Goal: Task Accomplishment & Management: Use online tool/utility

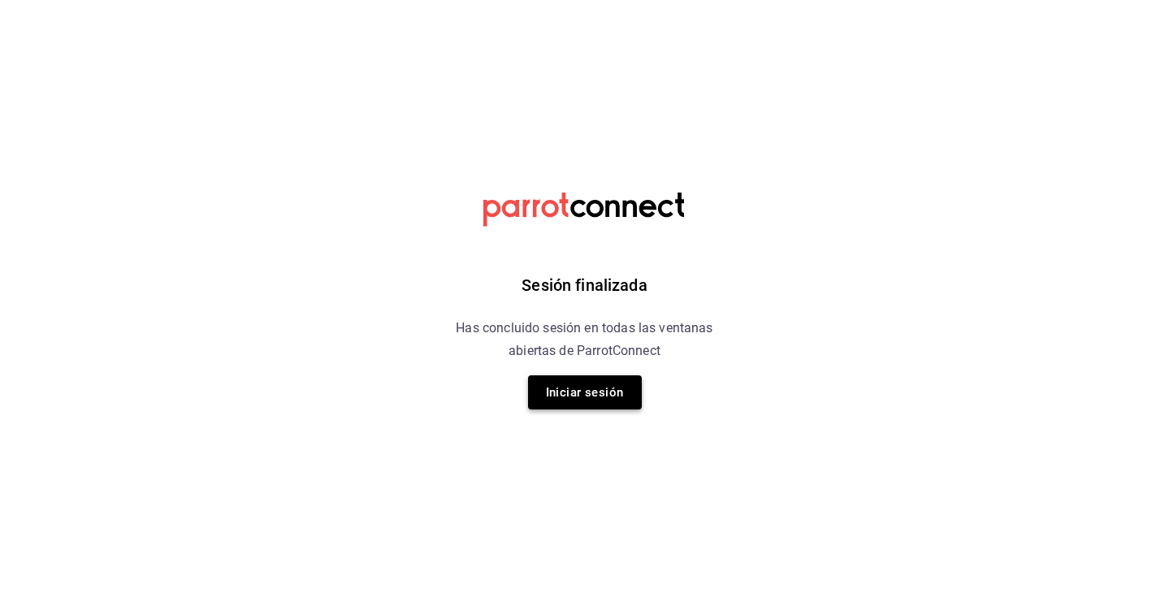
click at [620, 381] on button "Iniciar sesión" at bounding box center [585, 392] width 114 height 34
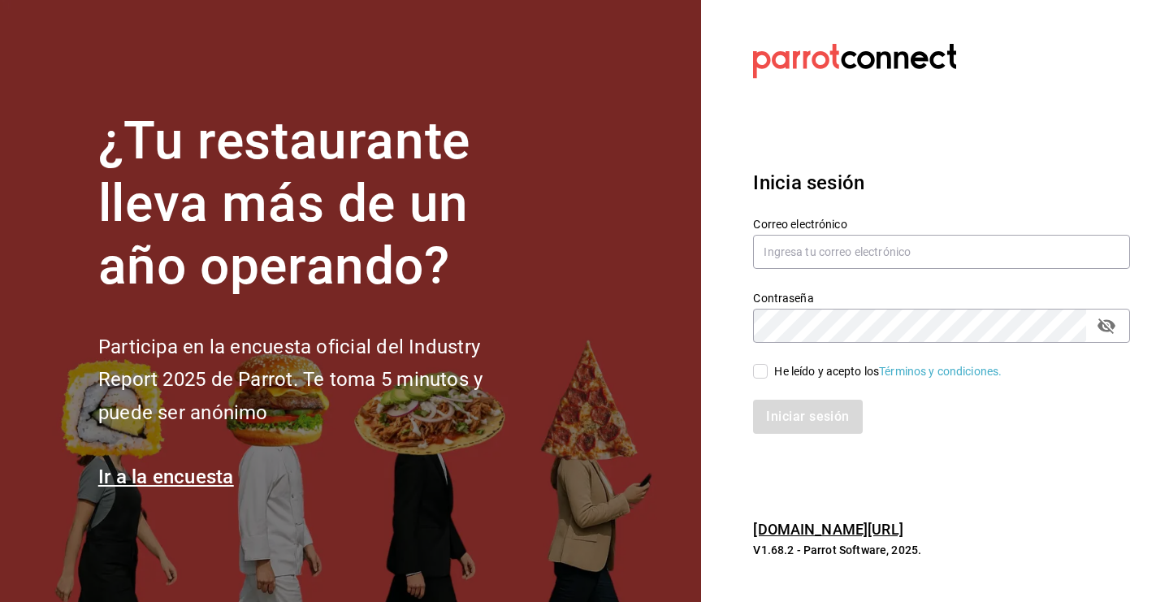
click at [595, 402] on section "¿Tu restaurante lleva más de un año operando? Participa en la encuesta oficial …" at bounding box center [350, 301] width 701 height 602
type input "kristoferdanielbautistamartine@gmail.com"
click at [760, 375] on input "He leído y acepto los Términos y condiciones." at bounding box center [760, 371] width 15 height 15
checkbox input "true"
click at [791, 432] on button "Iniciar sesión" at bounding box center [808, 417] width 110 height 34
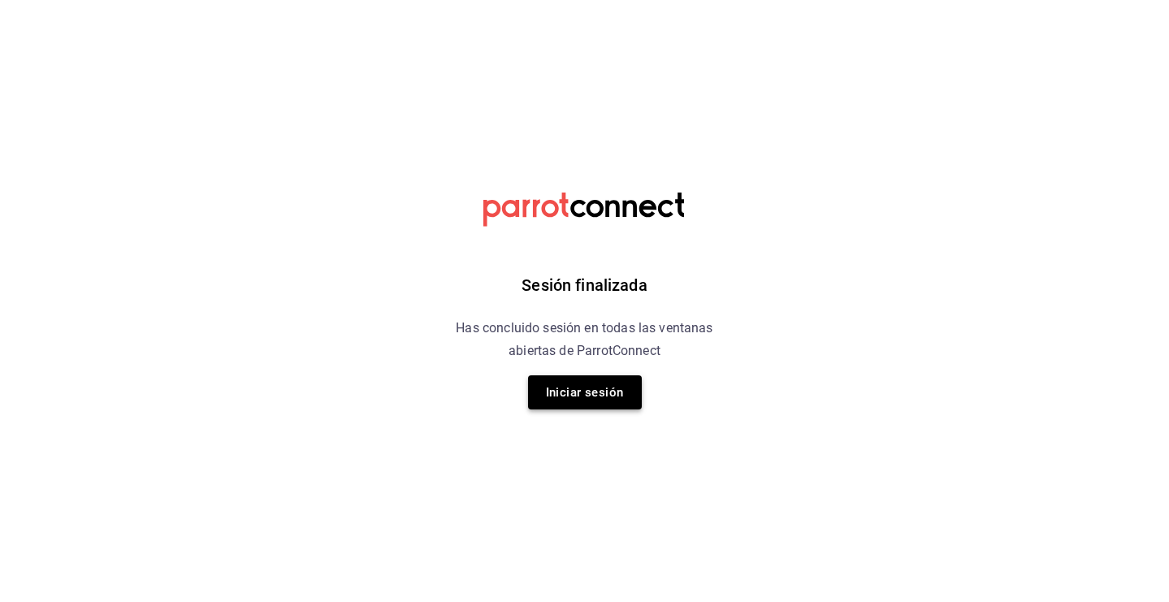
click at [602, 392] on button "Iniciar sesión" at bounding box center [585, 392] width 114 height 34
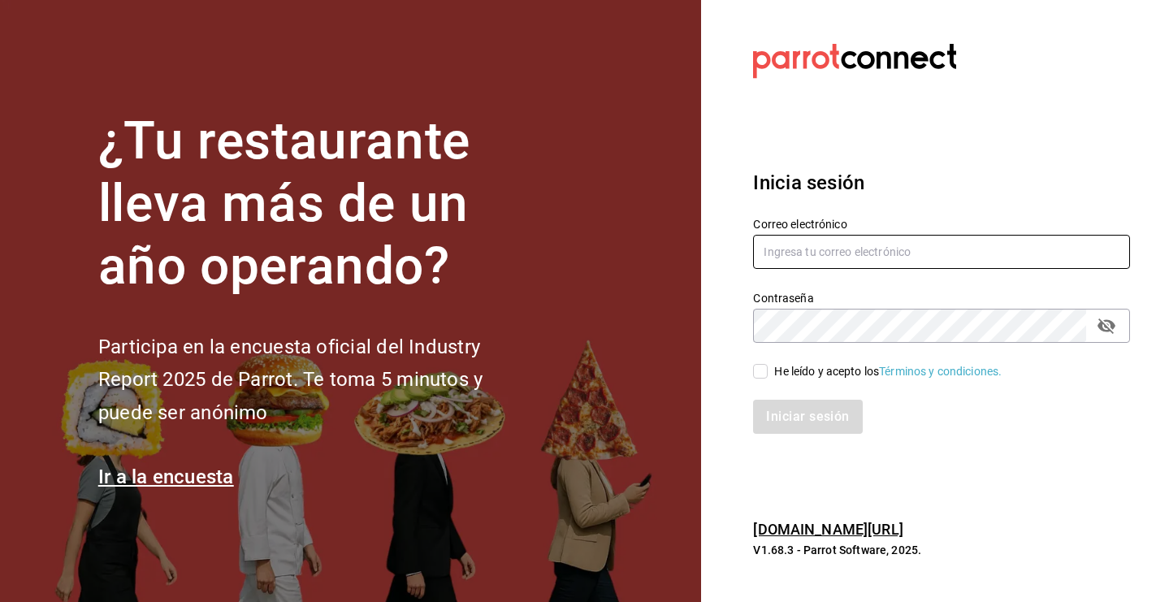
type input "kristoferdanielbautistamartine@gmail.com"
click at [760, 374] on input "He leído y acepto los Términos y condiciones." at bounding box center [760, 371] width 15 height 15
checkbox input "true"
click at [790, 417] on button "Iniciar sesión" at bounding box center [808, 417] width 110 height 34
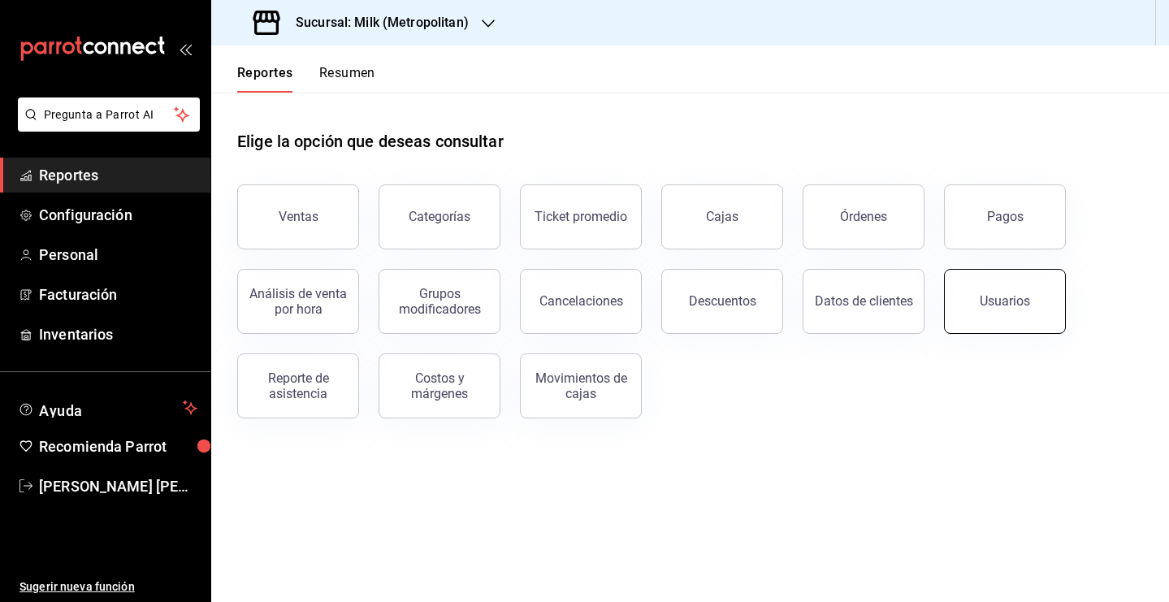
click at [993, 308] on div "Usuarios" at bounding box center [1005, 300] width 50 height 15
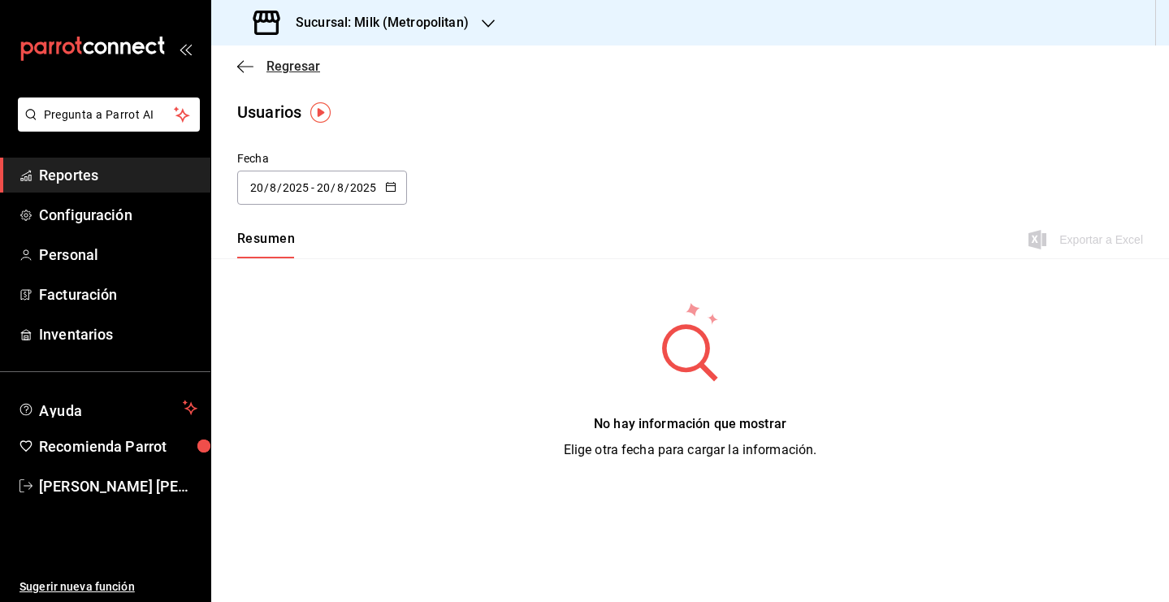
click at [285, 71] on span "Regresar" at bounding box center [293, 65] width 54 height 15
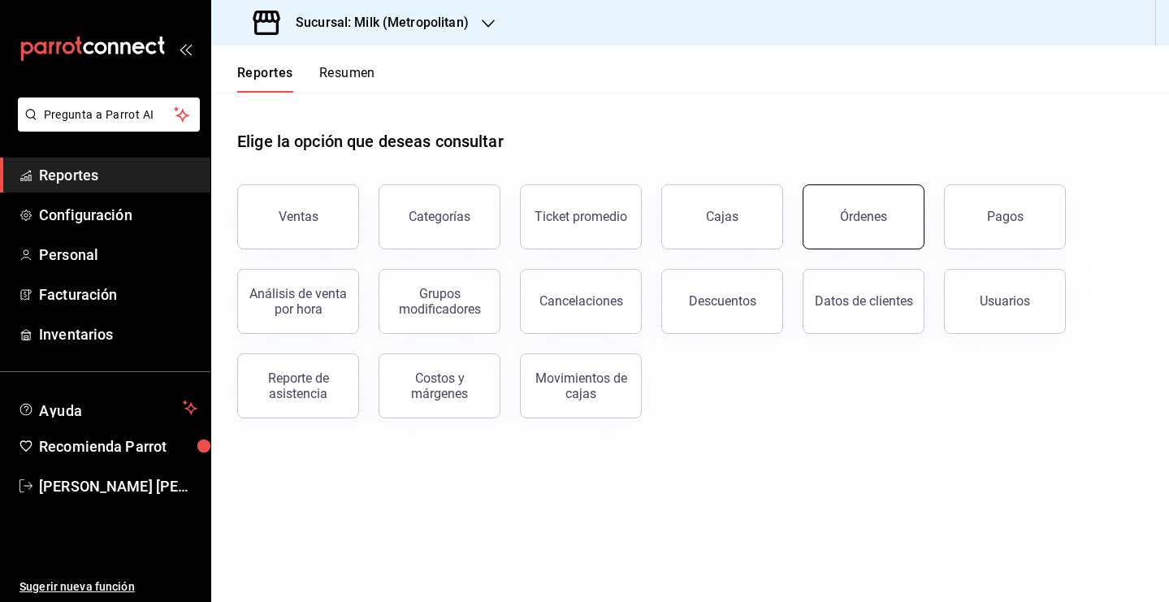
click at [866, 193] on button "Órdenes" at bounding box center [864, 216] width 122 height 65
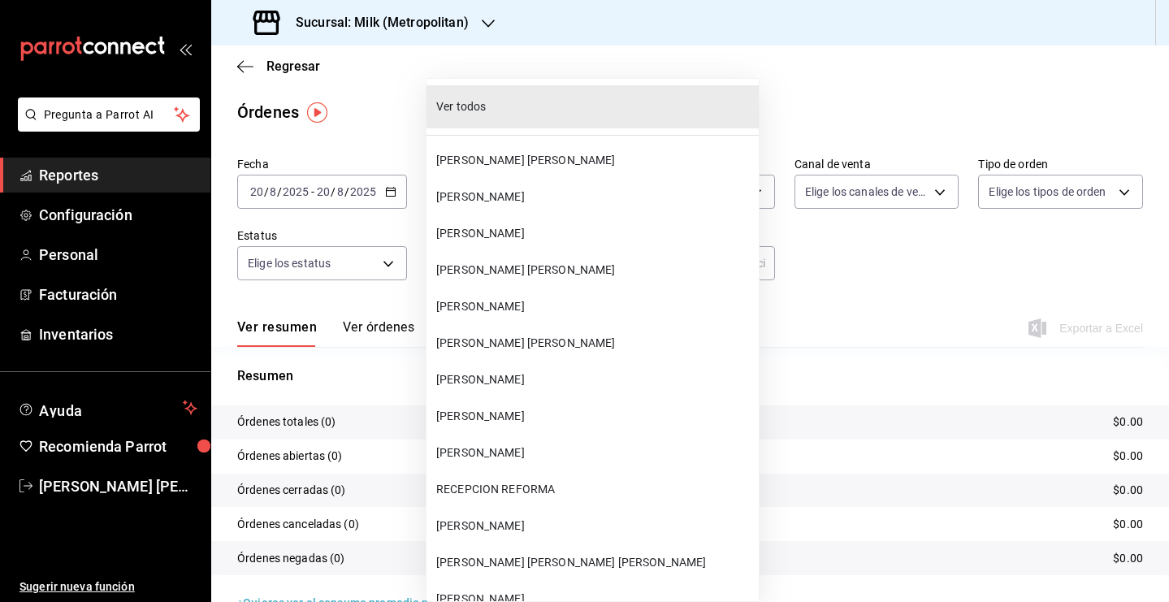
click at [572, 268] on body "Pregunta a Parrot AI Reportes Configuración Personal Facturación Inventarios Ay…" at bounding box center [584, 301] width 1169 height 602
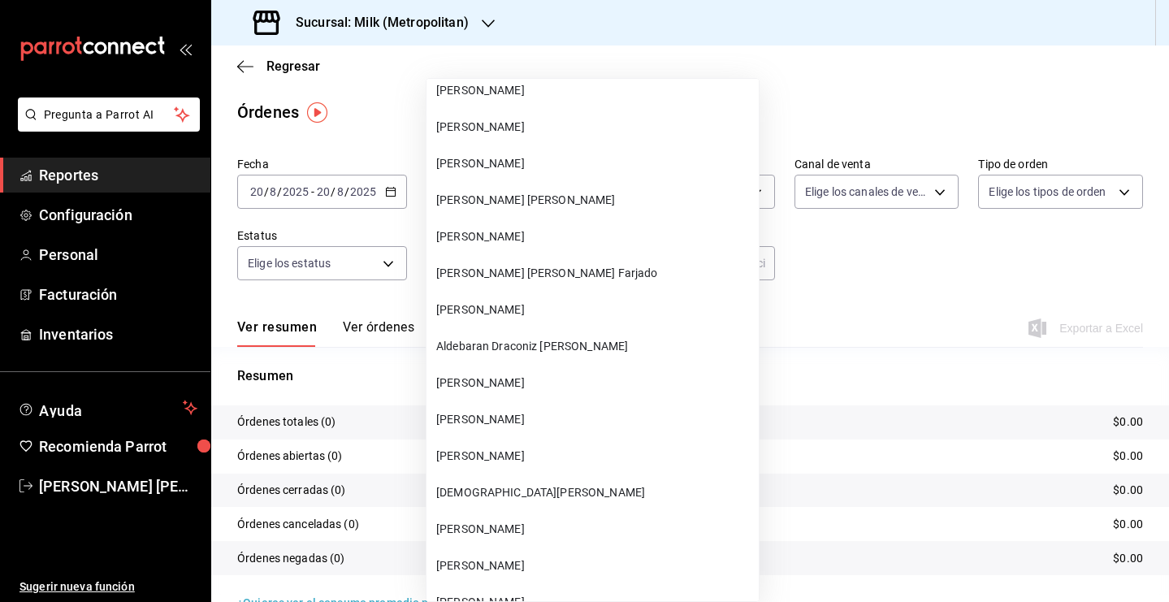
scroll to position [3916, 0]
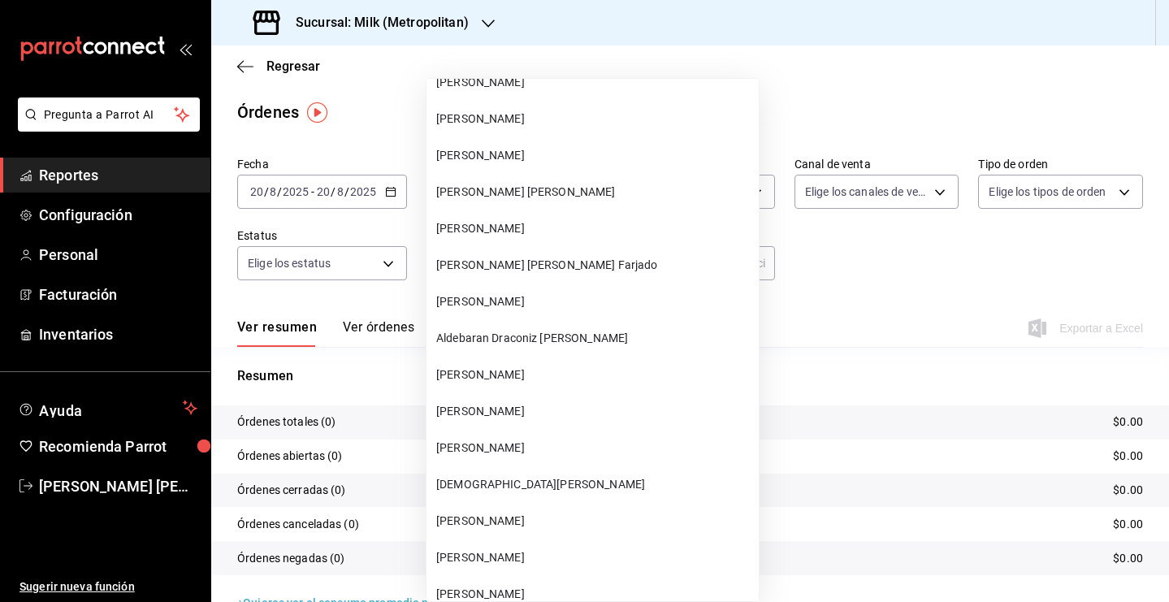
click at [786, 306] on div at bounding box center [584, 301] width 1169 height 602
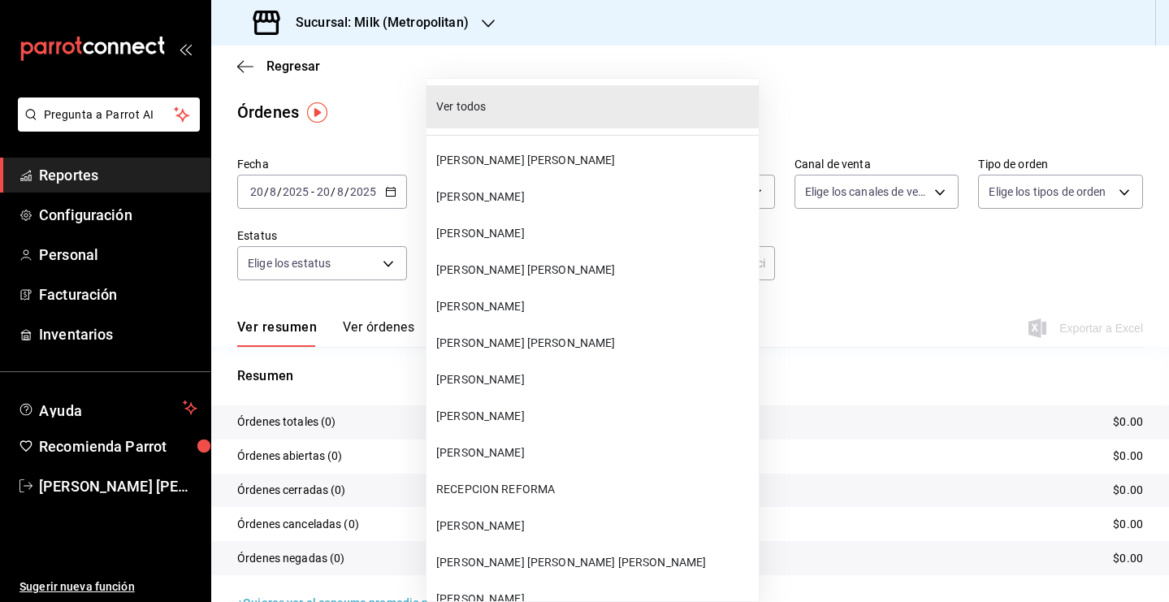
click at [569, 259] on body "Pregunta a Parrot AI Reportes Configuración Personal Facturación Inventarios Ay…" at bounding box center [584, 301] width 1169 height 602
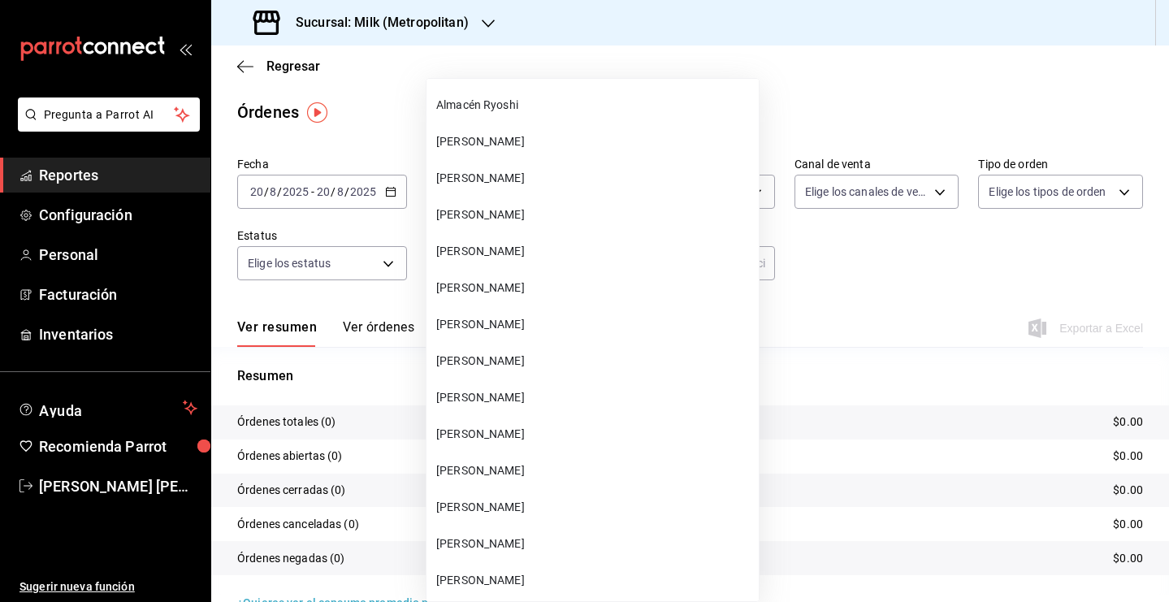
scroll to position [38026, 0]
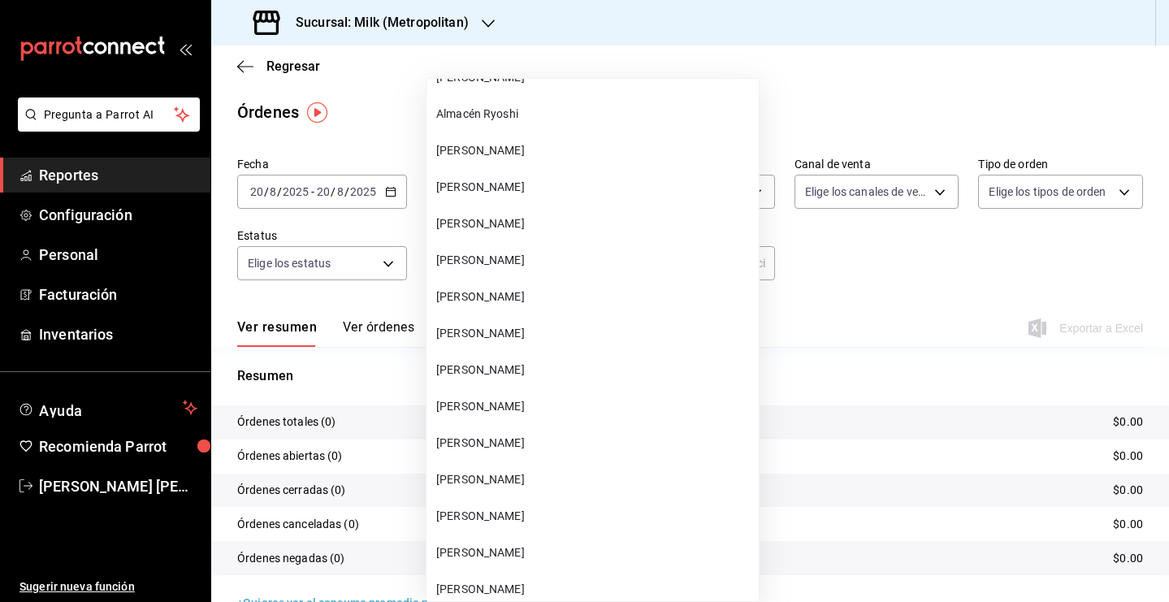
click at [870, 280] on div at bounding box center [584, 301] width 1169 height 602
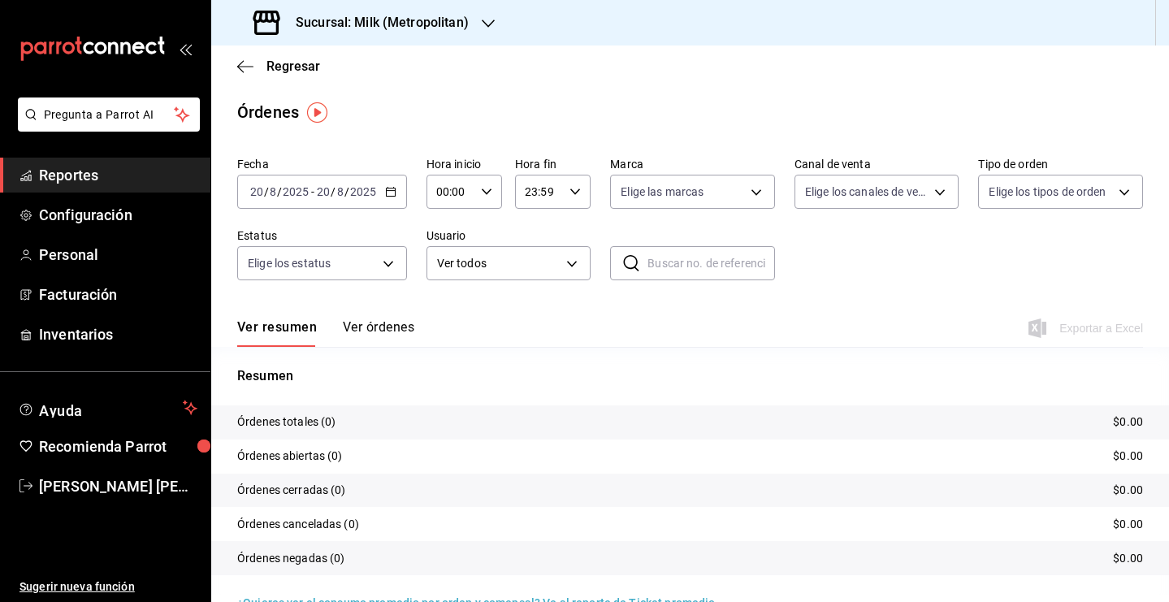
click at [387, 196] on \(Stroke\) "button" at bounding box center [391, 192] width 10 height 9
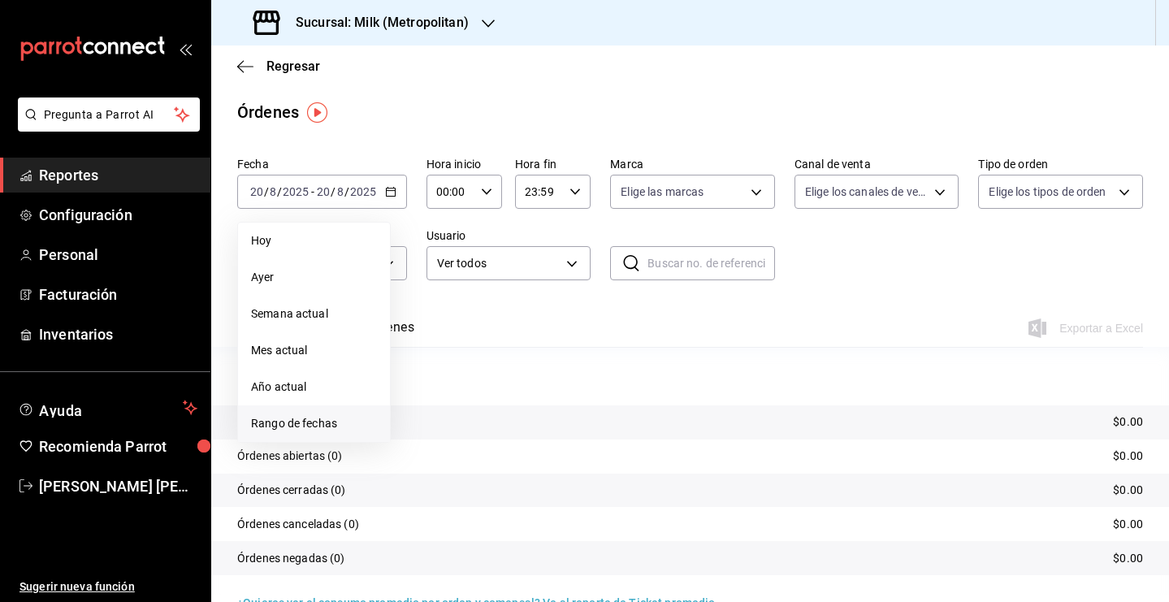
click at [314, 429] on span "Rango de fechas" at bounding box center [314, 423] width 126 height 17
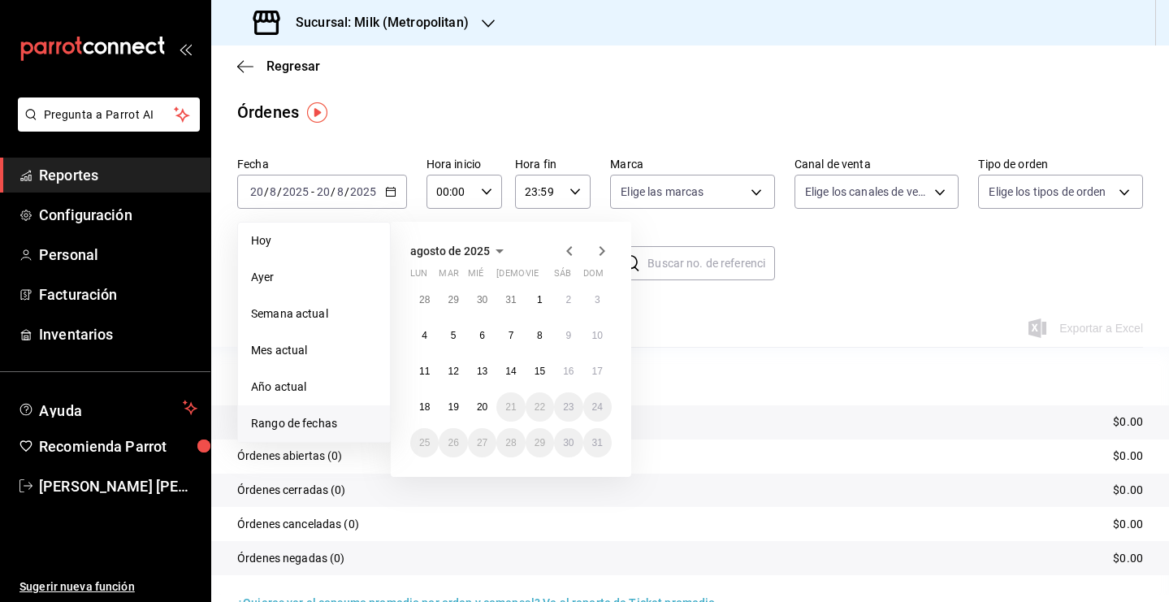
click at [410, 415] on div "28 29 30 31 1 2 3 4 5 6 7 8 9 10 11 12 13 14 15 16 17 18 19 20 21 22 23 24 25 2…" at bounding box center [510, 371] width 201 height 172
click at [415, 413] on button "18" at bounding box center [424, 406] width 28 height 29
click at [486, 407] on abbr "20" at bounding box center [482, 406] width 11 height 11
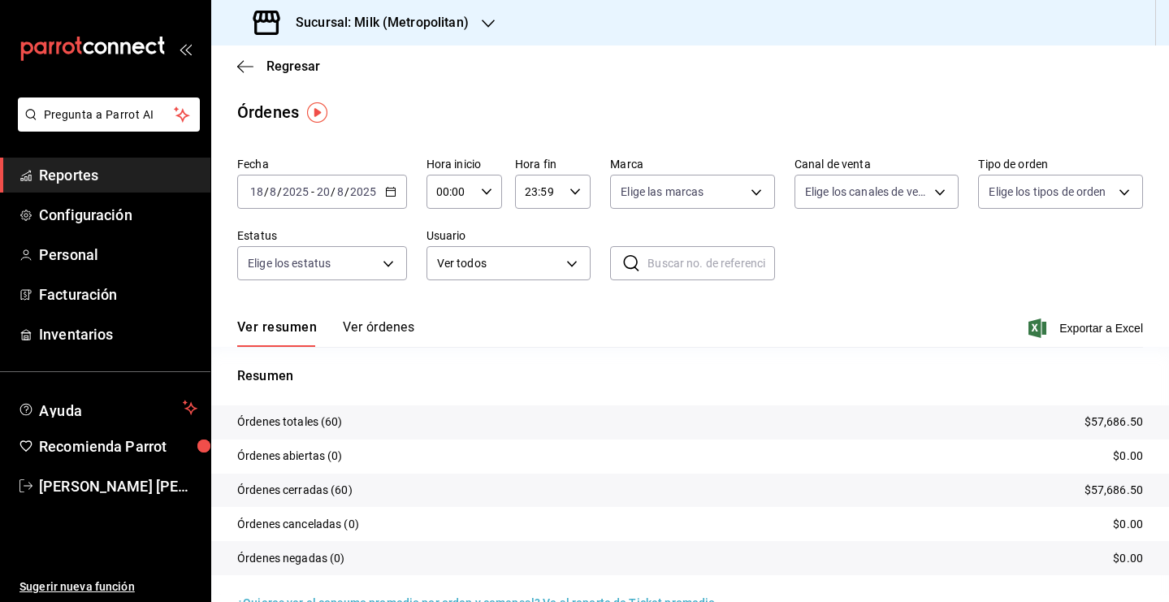
click at [484, 188] on icon "button" at bounding box center [486, 191] width 11 height 11
click at [449, 286] on span "05" at bounding box center [443, 279] width 11 height 13
type input "05:00"
click at [573, 197] on div at bounding box center [584, 301] width 1169 height 602
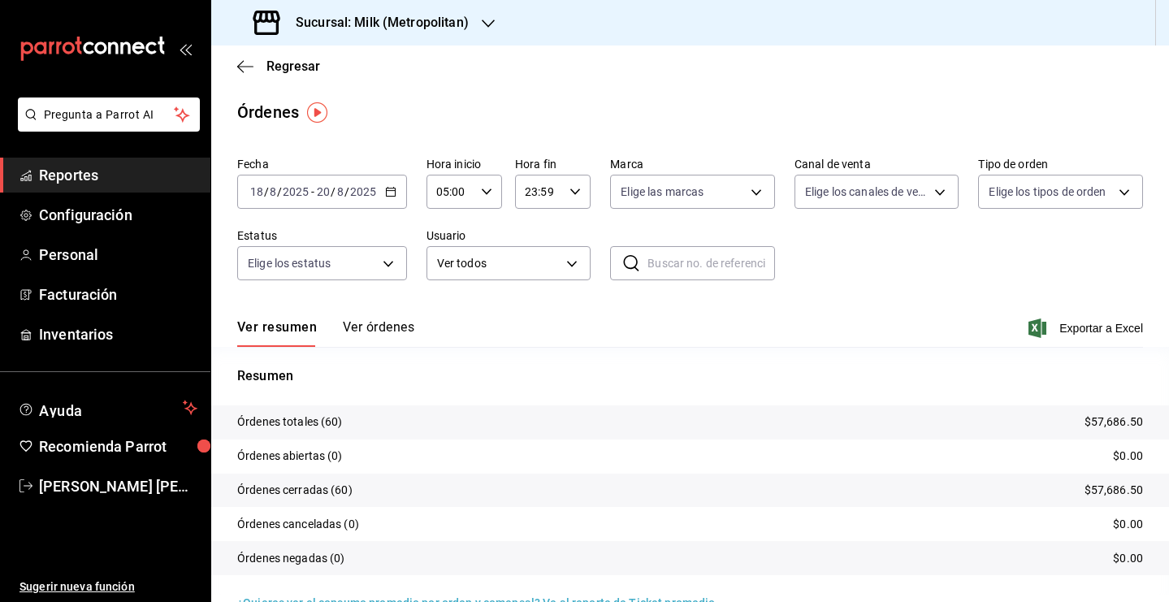
click at [572, 192] on icon "button" at bounding box center [574, 191] width 11 height 11
click at [526, 306] on span "05" at bounding box center [531, 299] width 11 height 13
type input "05:59"
click at [634, 301] on div at bounding box center [584, 301] width 1169 height 602
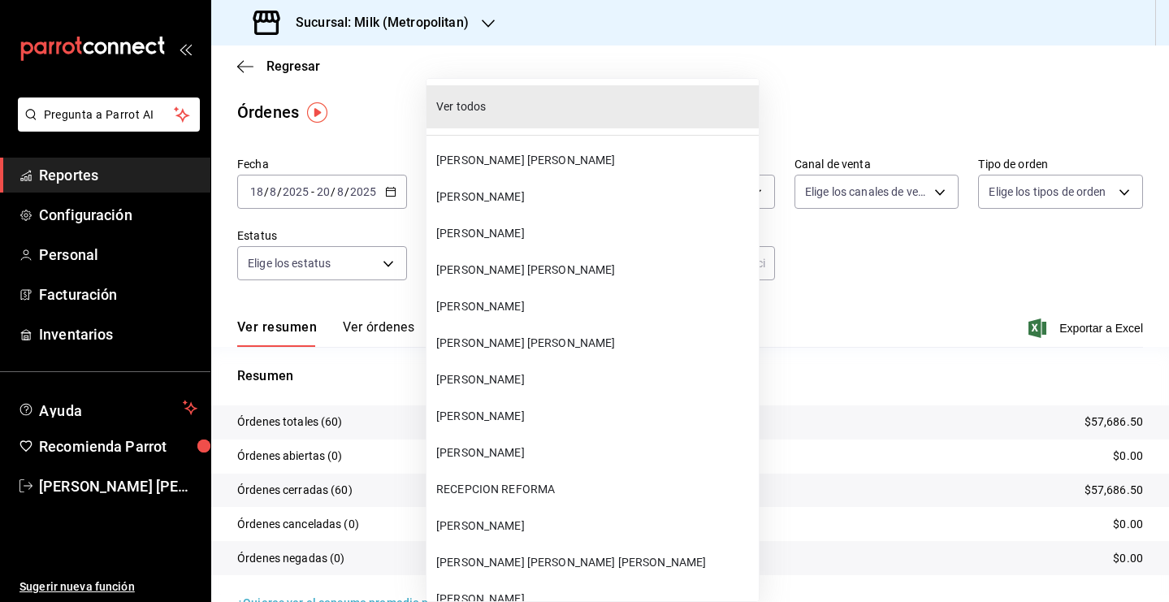
click at [575, 265] on body "Pregunta a Parrot AI Reportes Configuración Personal Facturación Inventarios Ay…" at bounding box center [584, 301] width 1169 height 602
click at [723, 315] on div at bounding box center [584, 301] width 1169 height 602
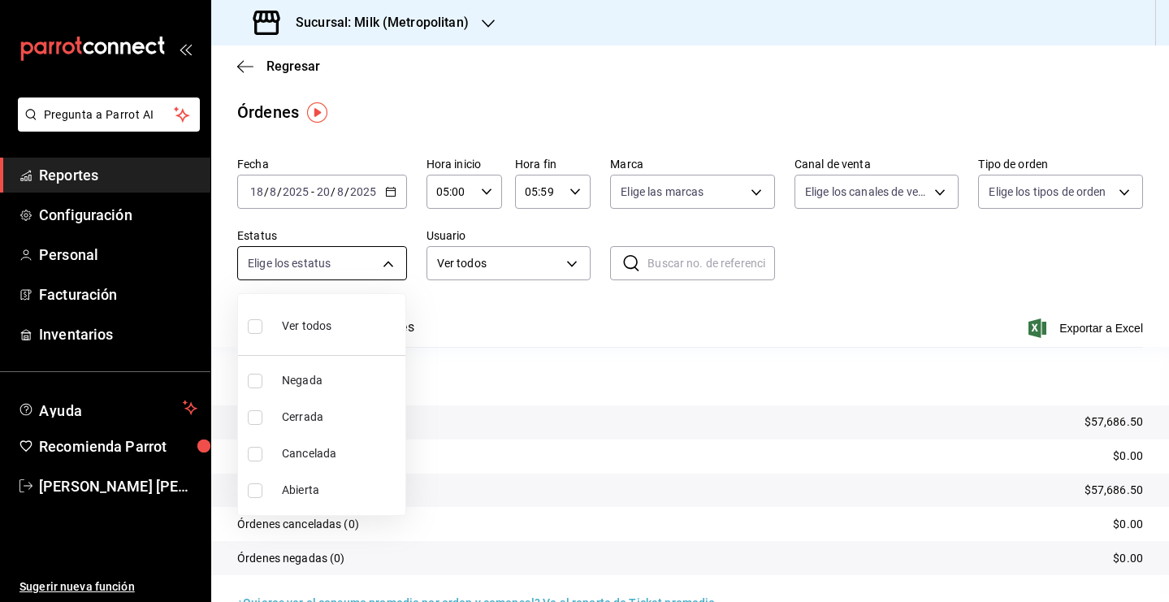
click at [391, 264] on body "Pregunta a Parrot AI Reportes Configuración Personal Facturación Inventarios Ay…" at bounding box center [584, 301] width 1169 height 602
click at [747, 195] on div at bounding box center [584, 301] width 1169 height 602
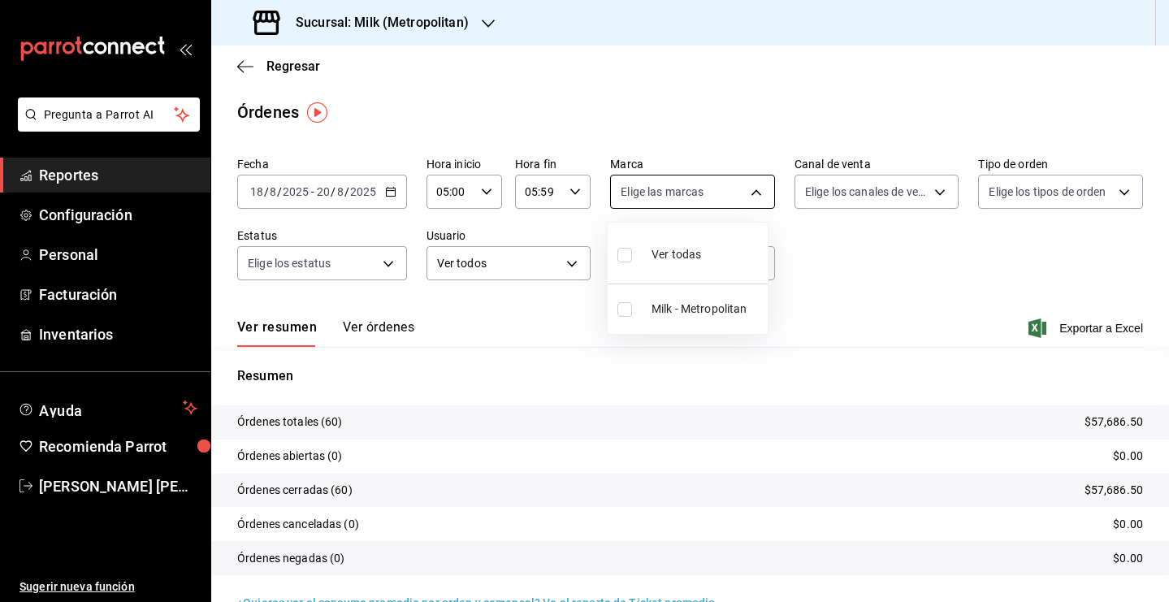
click at [748, 193] on body "Pregunta a Parrot AI Reportes Configuración Personal Facturación Inventarios Ay…" at bounding box center [584, 301] width 1169 height 602
click at [682, 314] on span "Milk - Metropolitan" at bounding box center [706, 309] width 110 height 17
type input "57c9fc47-e65f-4221-a10c-96a6466a6251"
checkbox input "true"
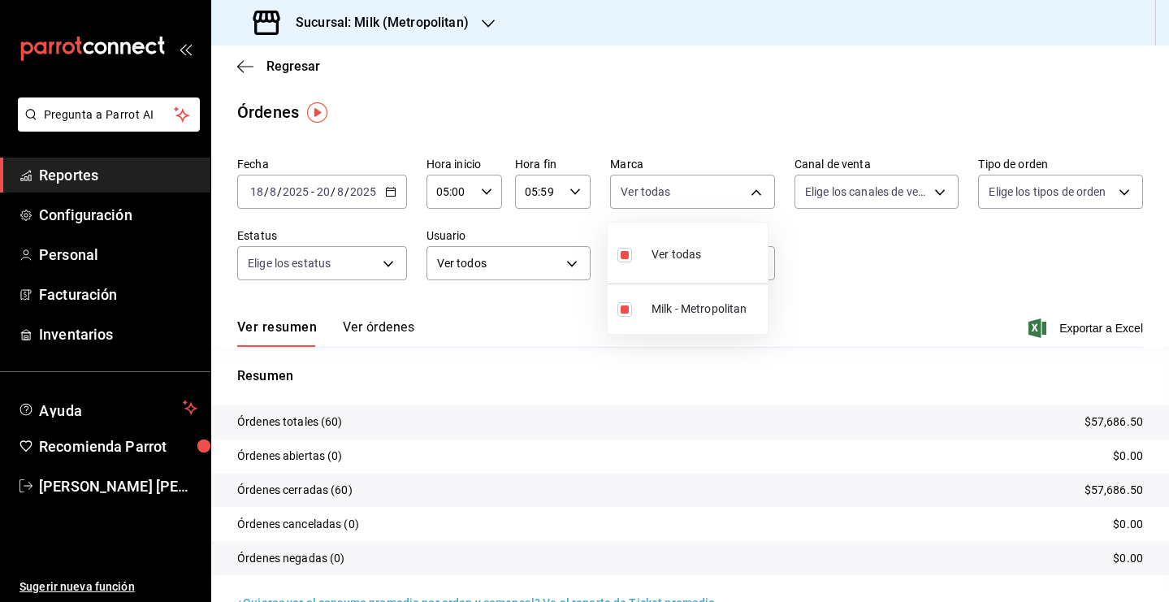
click at [557, 320] on div at bounding box center [584, 301] width 1169 height 602
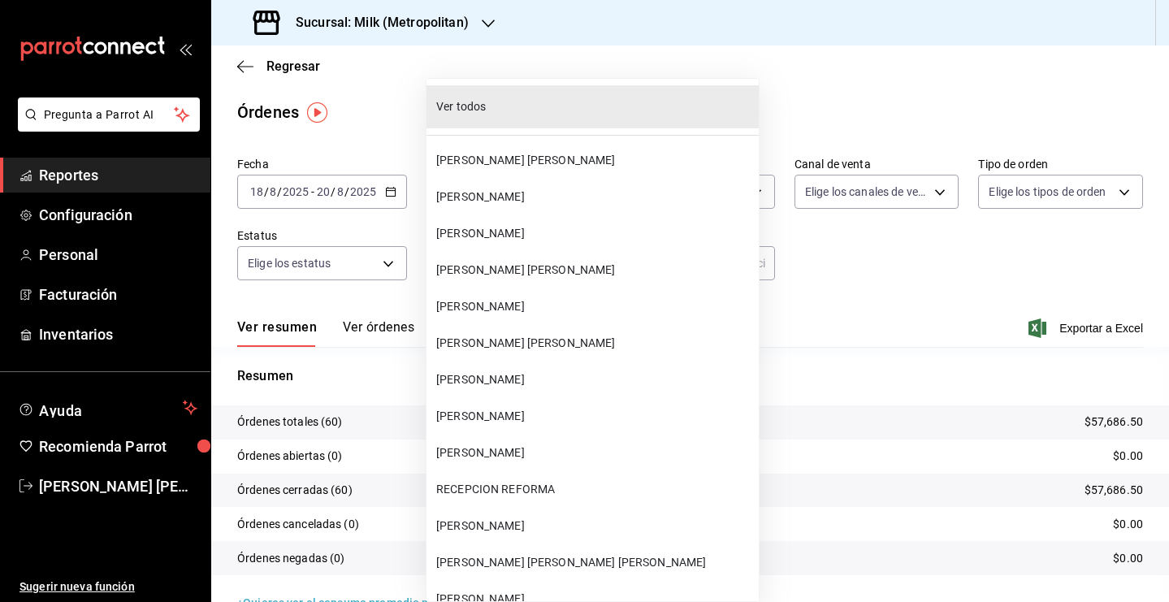
click at [566, 261] on body "Pregunta a Parrot AI Reportes Configuración Personal Facturación Inventarios Ay…" at bounding box center [584, 301] width 1169 height 602
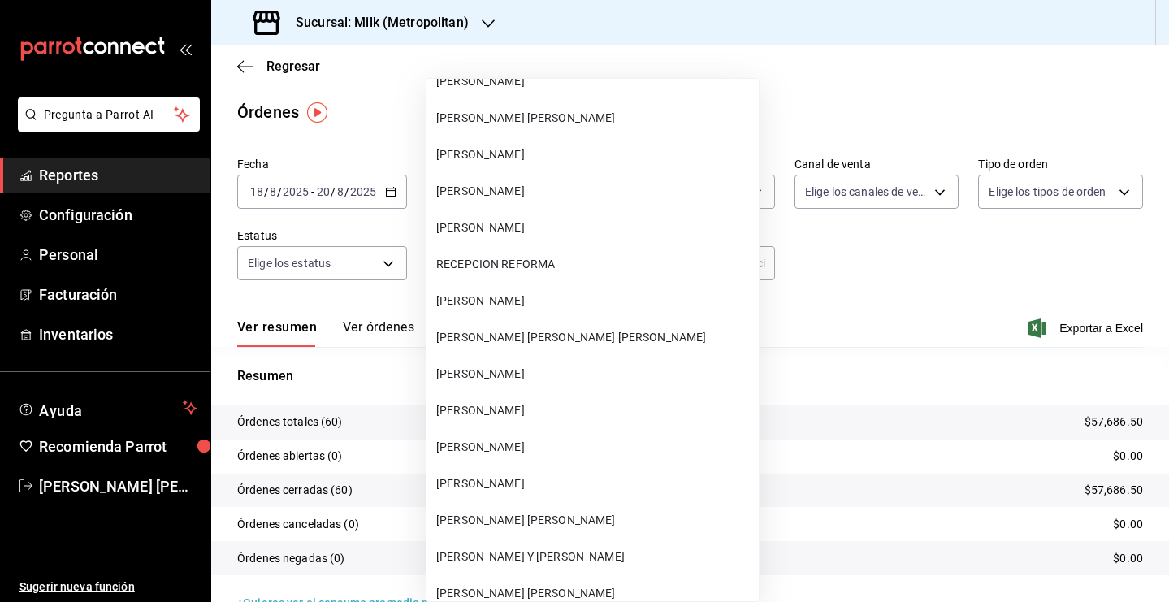
scroll to position [223, 0]
click at [545, 343] on span "[PERSON_NAME] [PERSON_NAME] [PERSON_NAME]" at bounding box center [594, 339] width 316 height 17
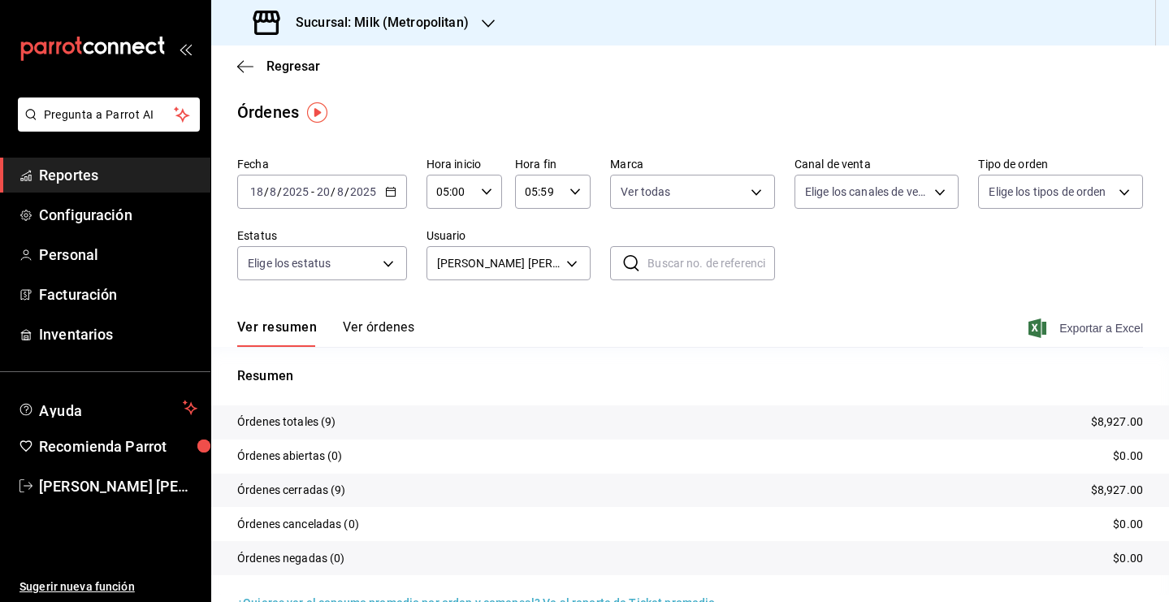
click at [1078, 331] on span "Exportar a Excel" at bounding box center [1087, 327] width 111 height 19
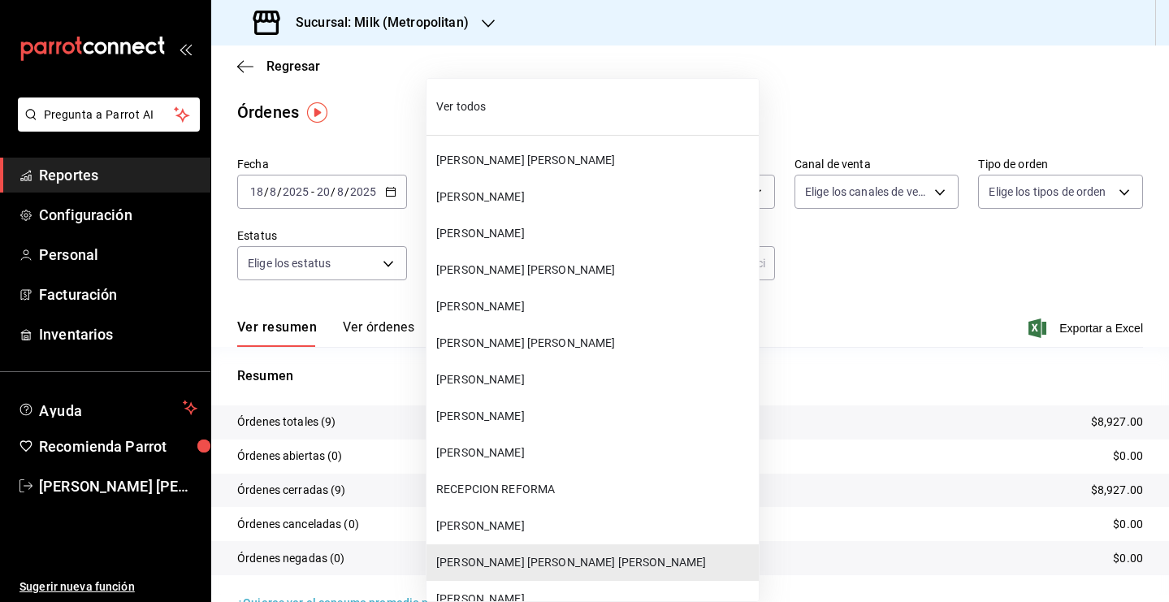
click at [567, 259] on body "Pregunta a Parrot AI Reportes Configuración Personal Facturación Inventarios Ay…" at bounding box center [584, 301] width 1169 height 602
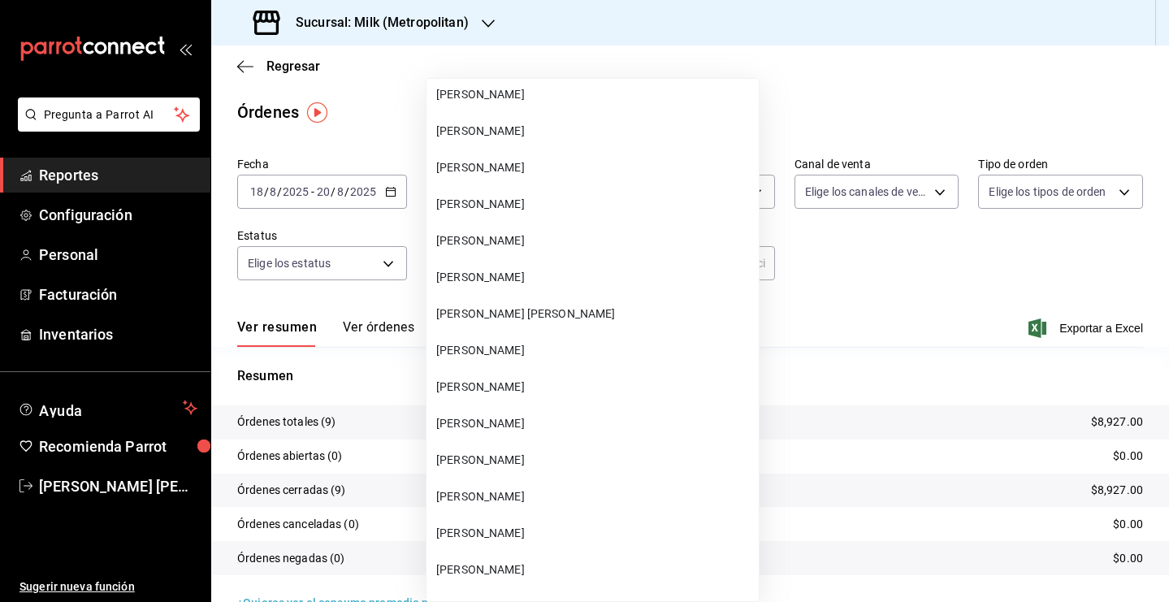
scroll to position [62391, 0]
click at [532, 383] on span "[PERSON_NAME]" at bounding box center [594, 386] width 316 height 17
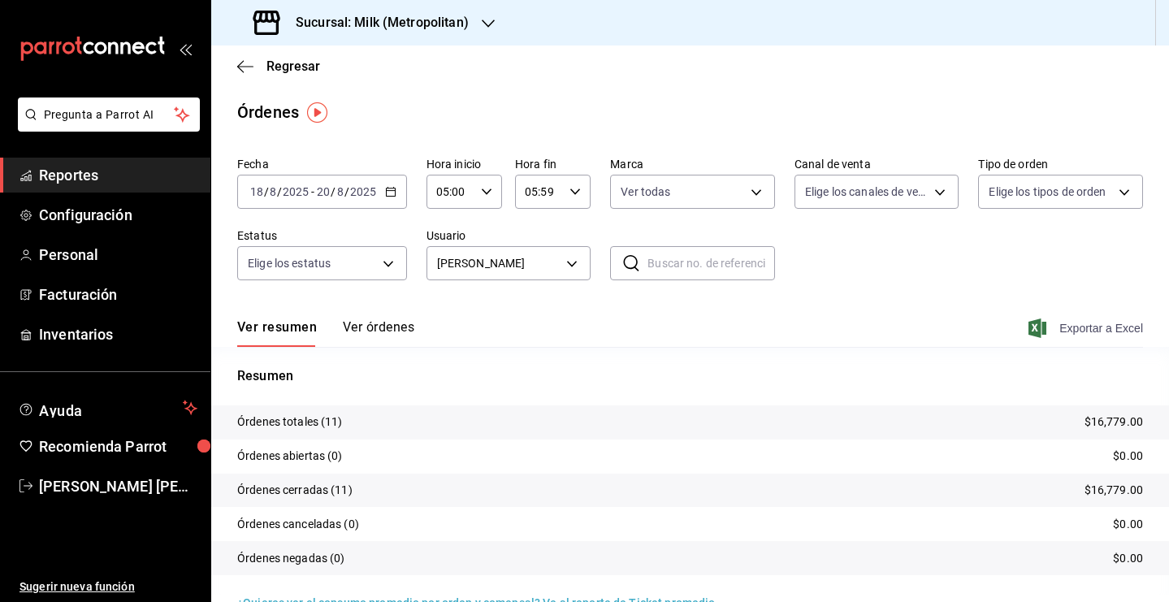
click at [1060, 320] on span "Exportar a Excel" at bounding box center [1087, 327] width 111 height 19
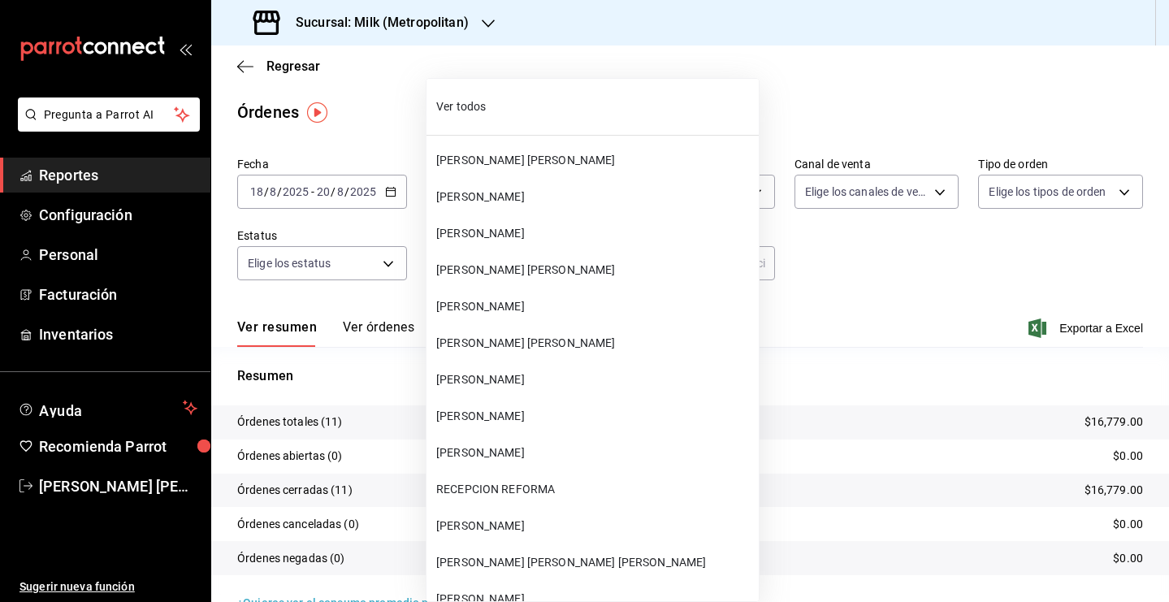
click at [567, 265] on body "Pregunta a Parrot AI Reportes Configuración Personal Facturación Inventarios Ay…" at bounding box center [584, 301] width 1169 height 602
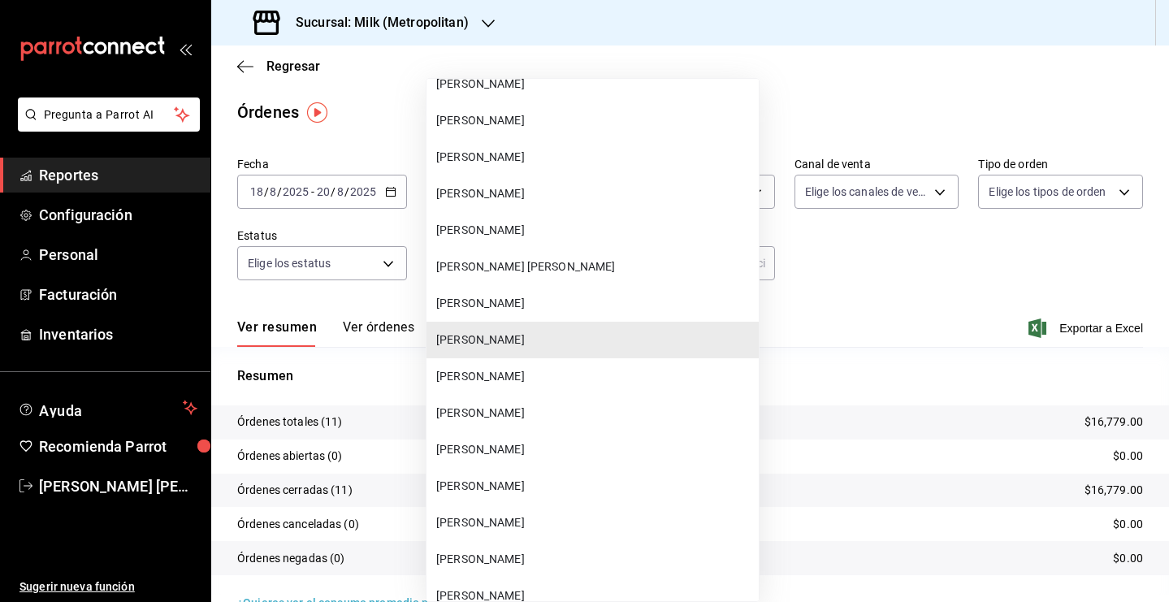
click at [516, 367] on li "[PERSON_NAME]" at bounding box center [592, 376] width 332 height 37
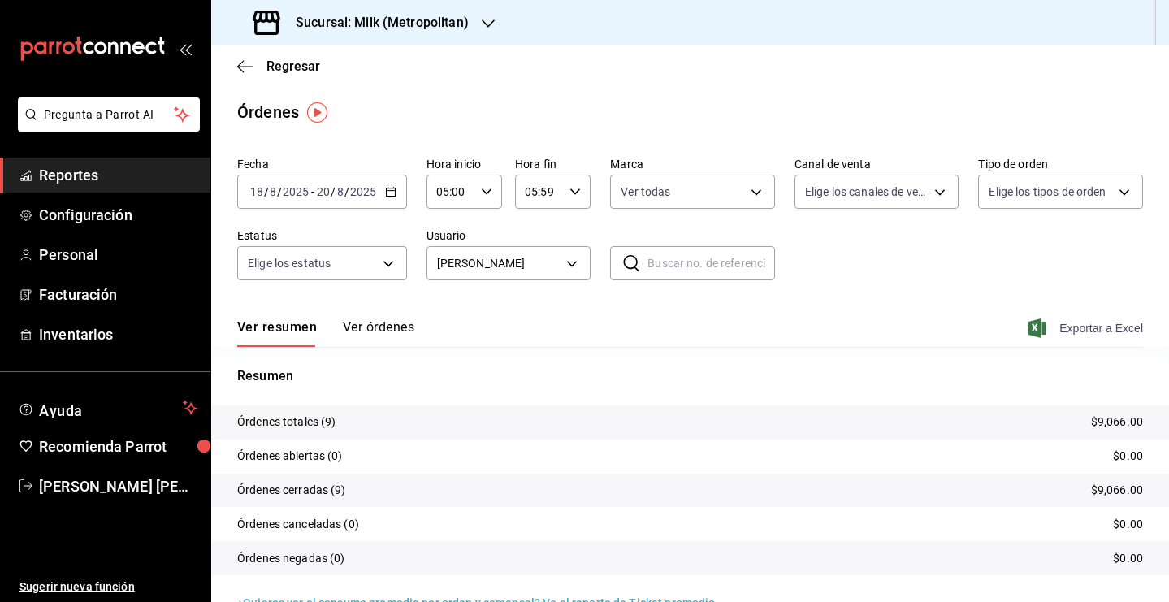
click at [1060, 328] on span "Exportar a Excel" at bounding box center [1087, 327] width 111 height 19
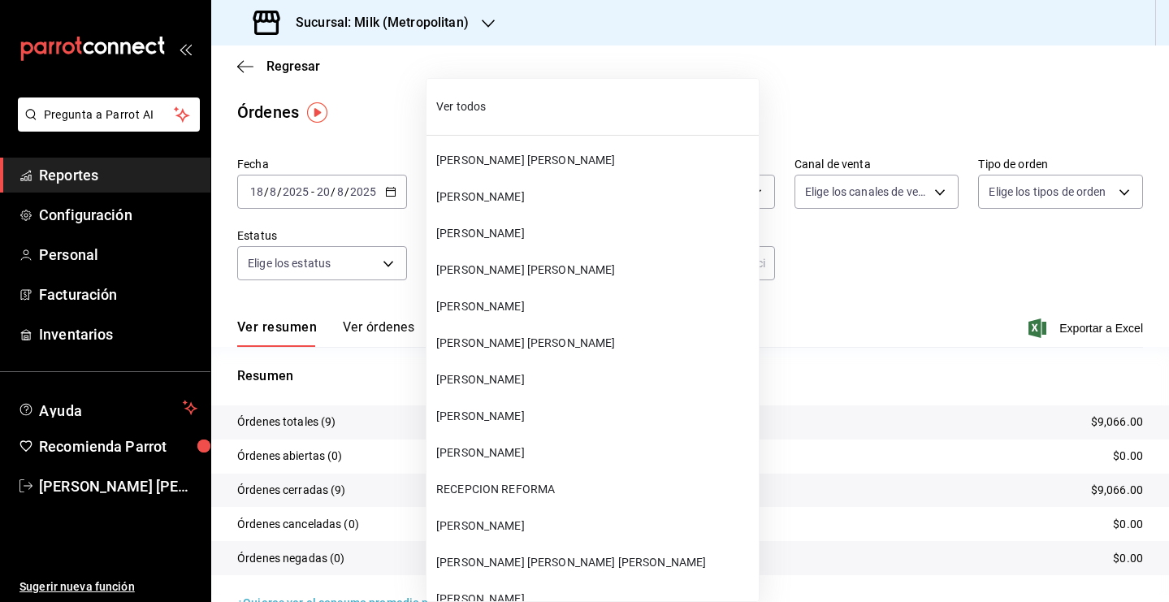
click at [567, 266] on body "Pregunta a Parrot AI Reportes Configuración Personal Facturación Inventarios Ay…" at bounding box center [584, 301] width 1169 height 602
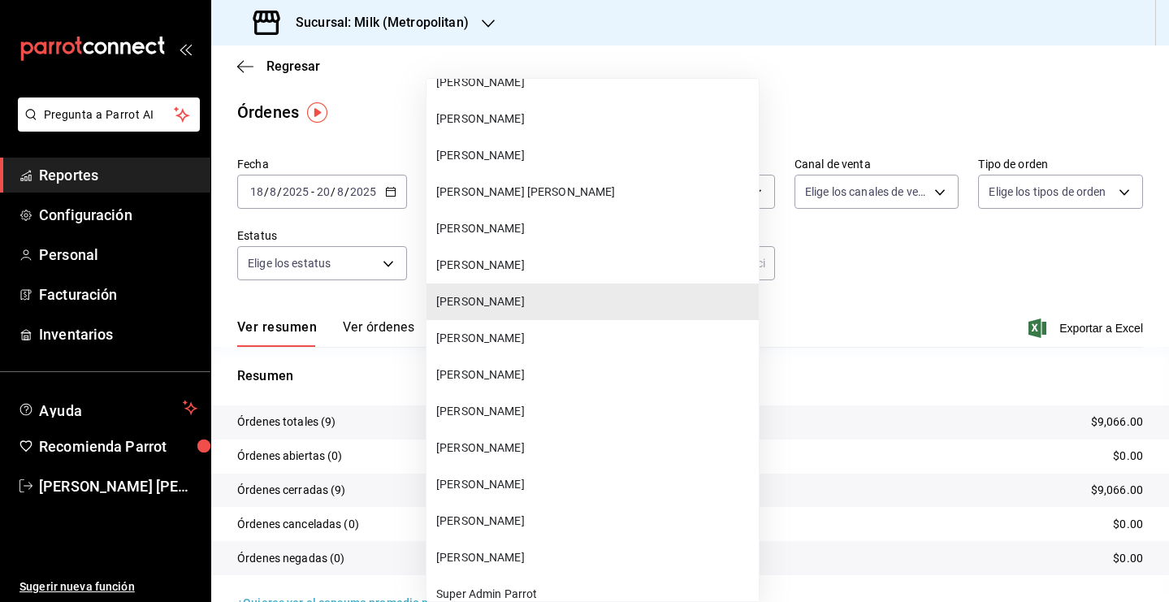
scroll to position [62553, 0]
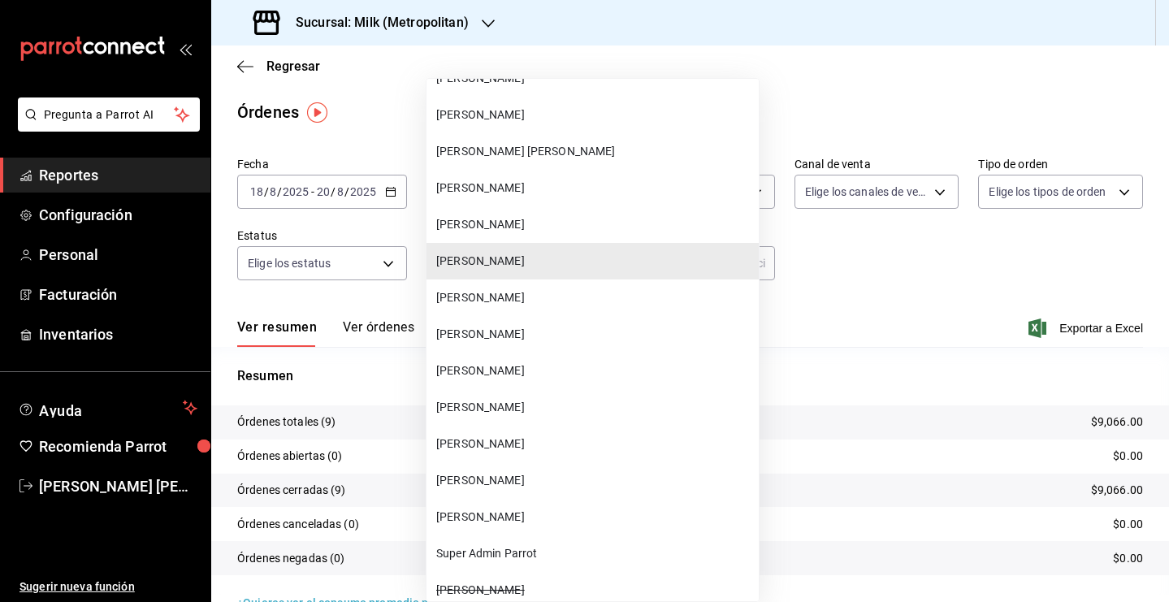
click at [508, 410] on span "[PERSON_NAME]" at bounding box center [594, 407] width 316 height 17
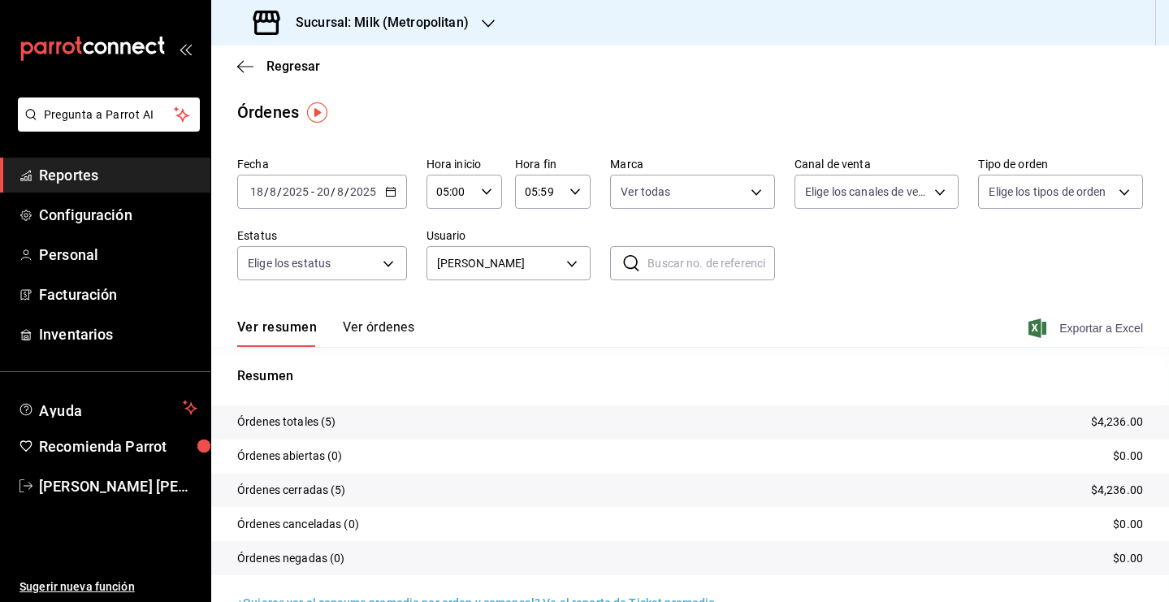
click at [1082, 324] on span "Exportar a Excel" at bounding box center [1087, 327] width 111 height 19
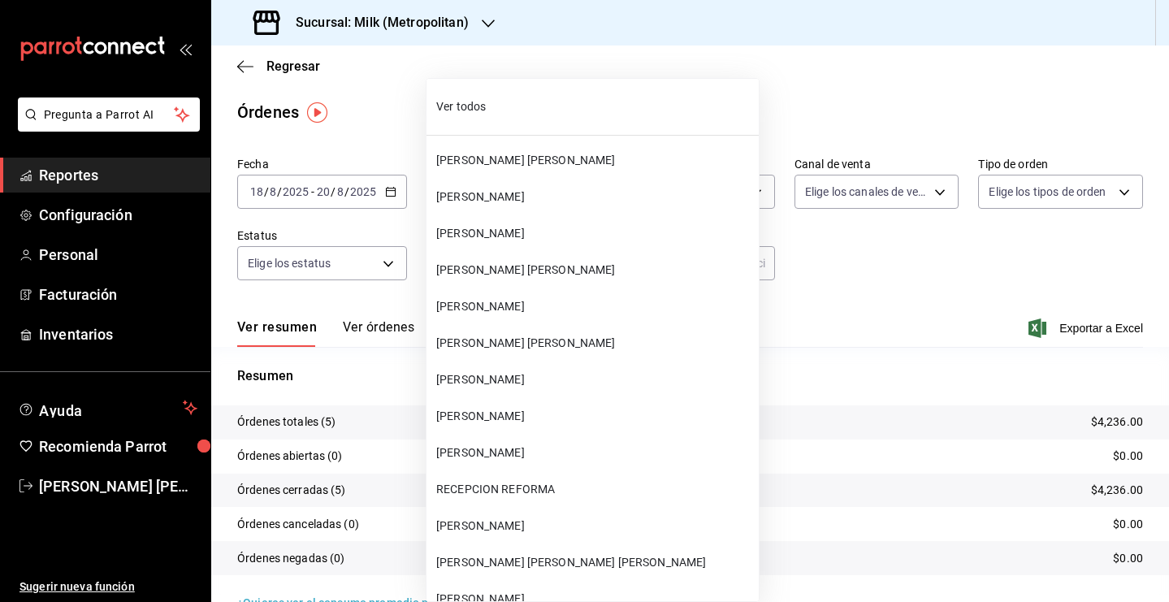
click at [571, 268] on body "Pregunta a Parrot AI Reportes Configuración Personal Facturación Inventarios Ay…" at bounding box center [584, 301] width 1169 height 602
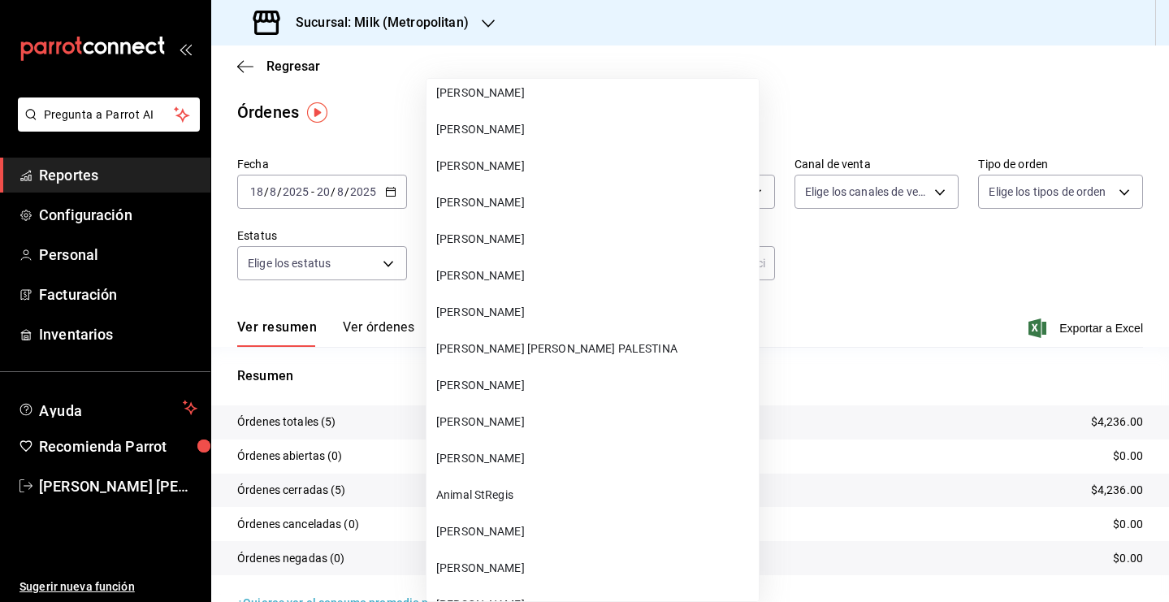
scroll to position [28545, 0]
click at [481, 311] on span "[PERSON_NAME]" at bounding box center [594, 310] width 316 height 17
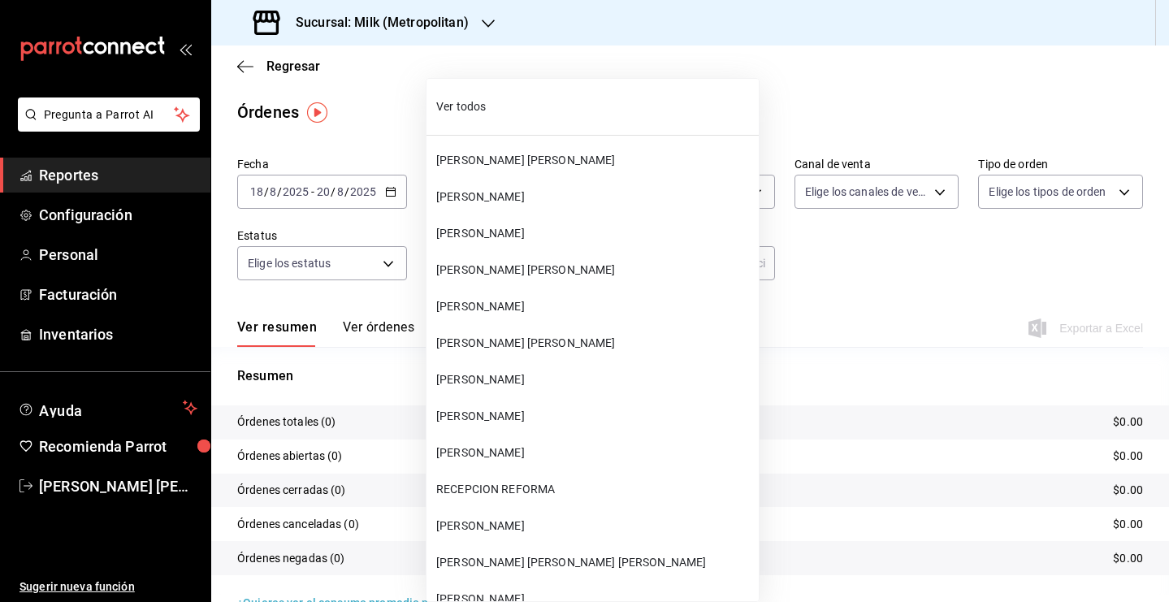
click at [565, 265] on body "Pregunta a Parrot AI Reportes Configuración Personal Facturación Inventarios Ay…" at bounding box center [584, 301] width 1169 height 602
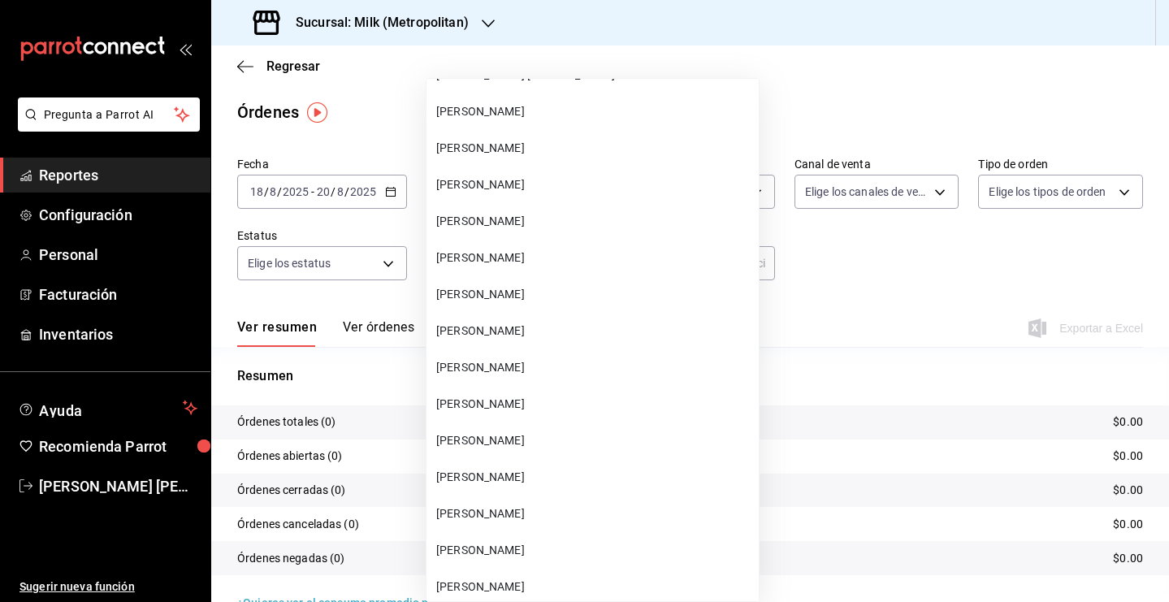
scroll to position [17284, 0]
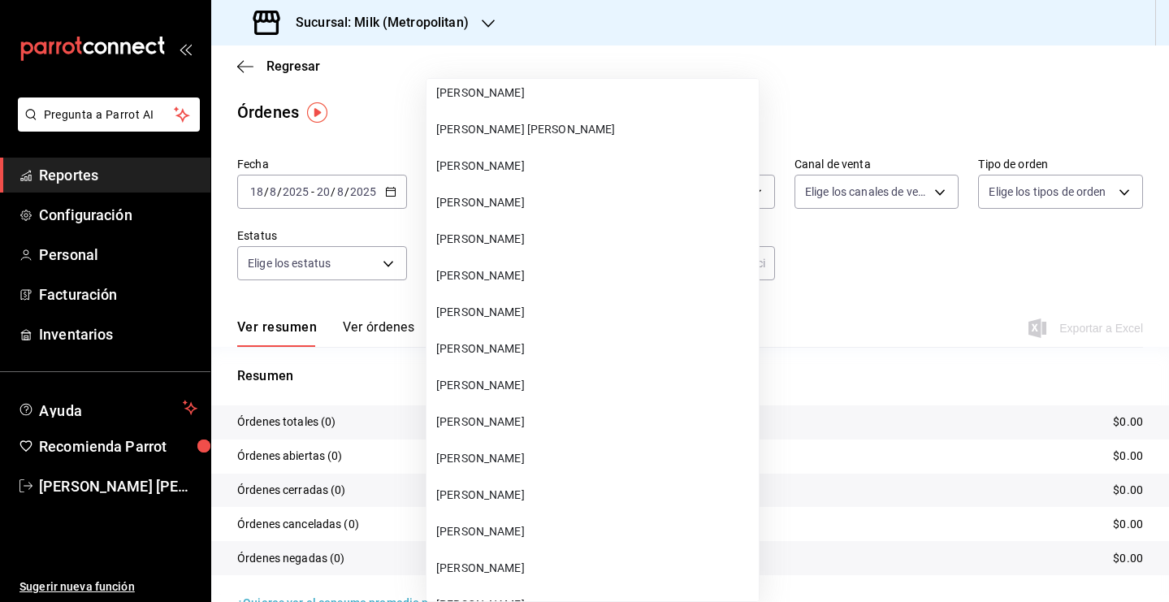
click at [491, 302] on li "[PERSON_NAME]" at bounding box center [592, 312] width 332 height 37
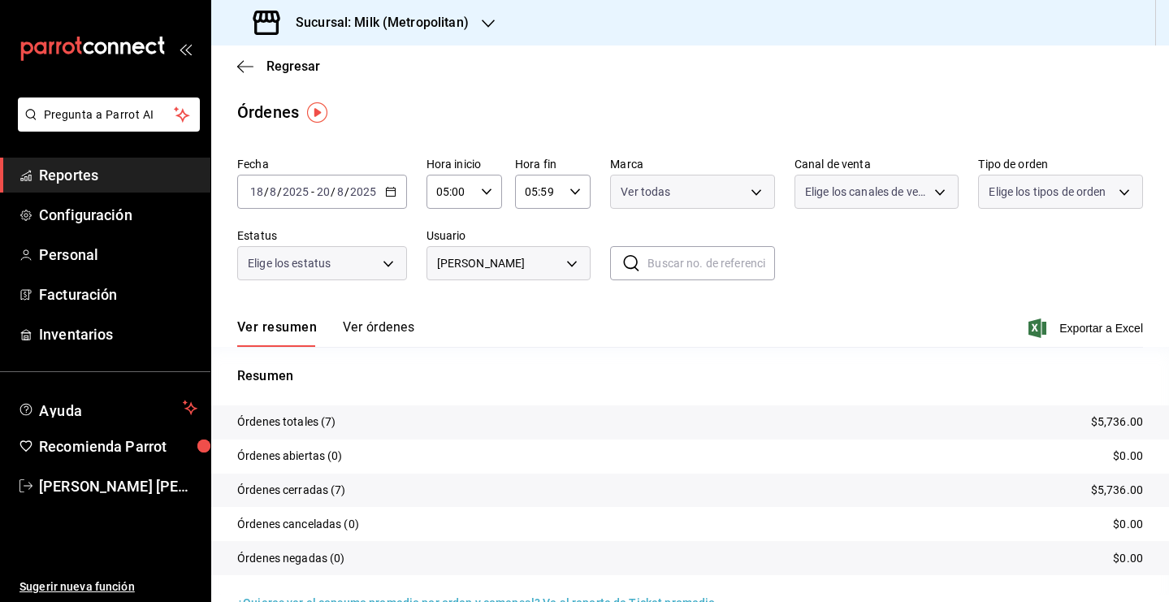
type input "b092b07d-fe37-4d4c-9d73-103fae093ec8"
click at [1064, 334] on span "Exportar a Excel" at bounding box center [1087, 327] width 111 height 19
click at [530, 78] on div "Regresar" at bounding box center [690, 65] width 958 height 41
click at [299, 67] on span "Regresar" at bounding box center [293, 65] width 54 height 15
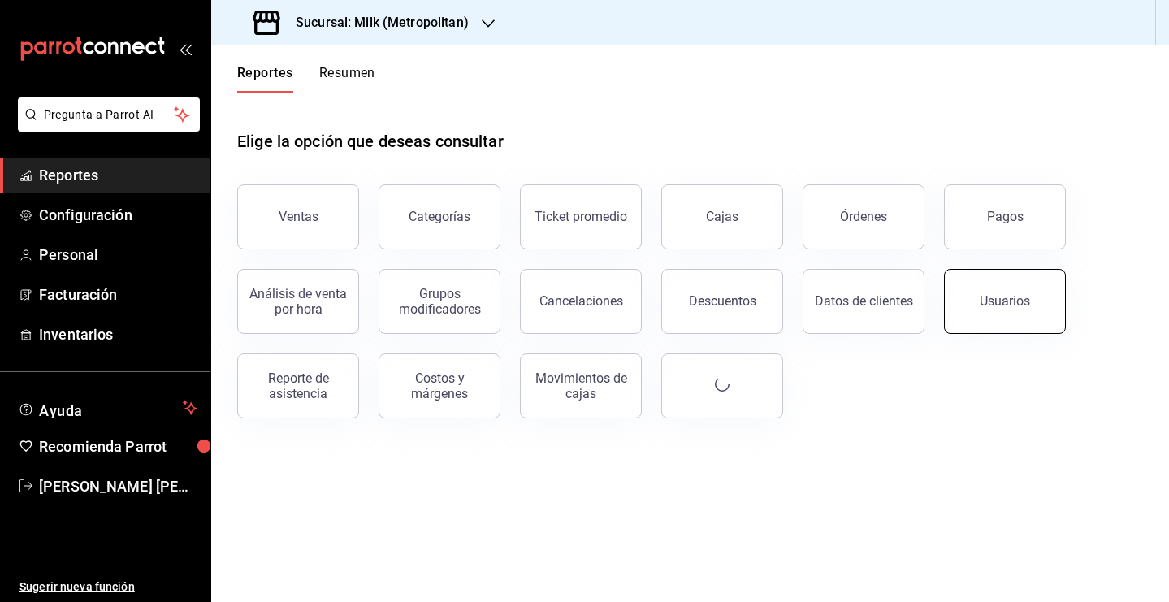
click at [1011, 298] on div "Usuarios" at bounding box center [1005, 300] width 50 height 15
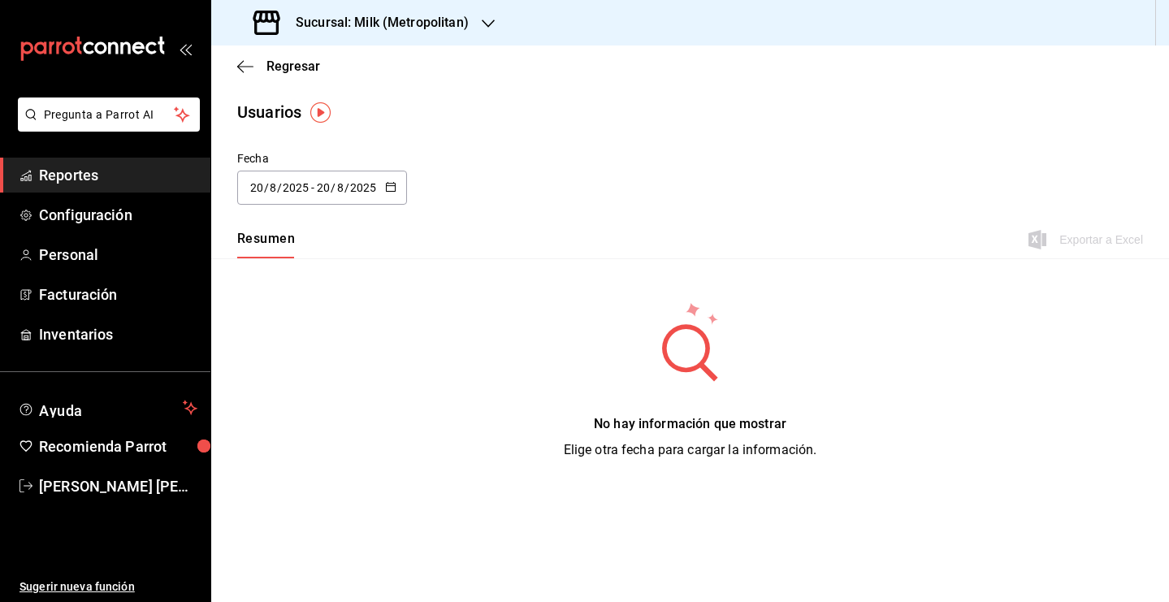
click at [388, 184] on icon "button" at bounding box center [390, 186] width 11 height 11
click at [305, 425] on li "Rango de fechas" at bounding box center [314, 422] width 154 height 37
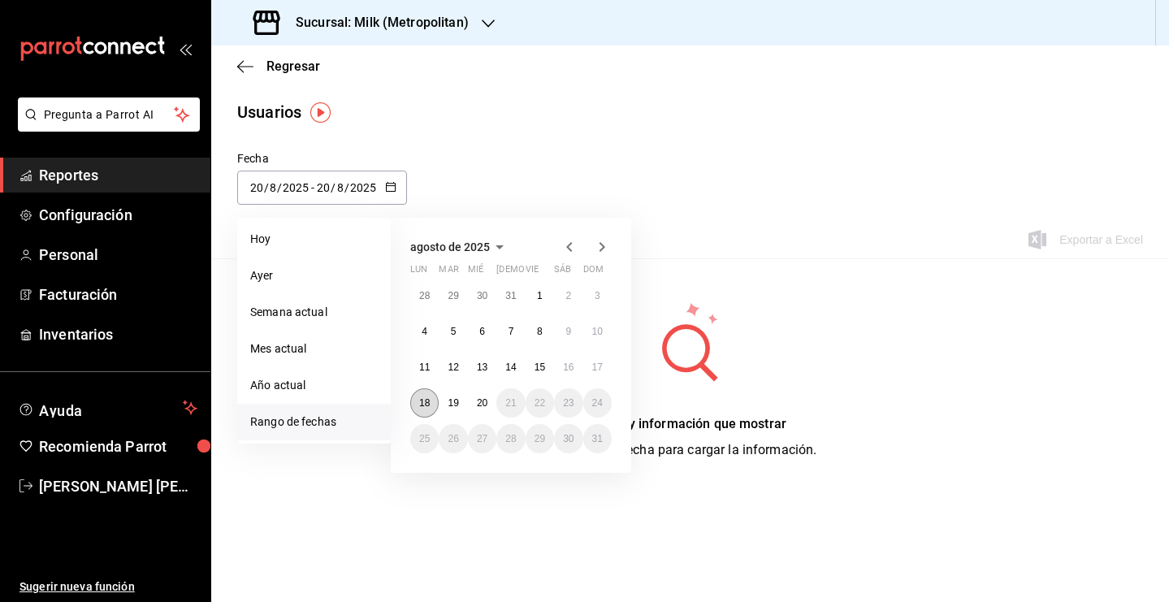
click at [422, 405] on abbr "18" at bounding box center [424, 402] width 11 height 11
click at [479, 406] on abbr "20" at bounding box center [482, 402] width 11 height 11
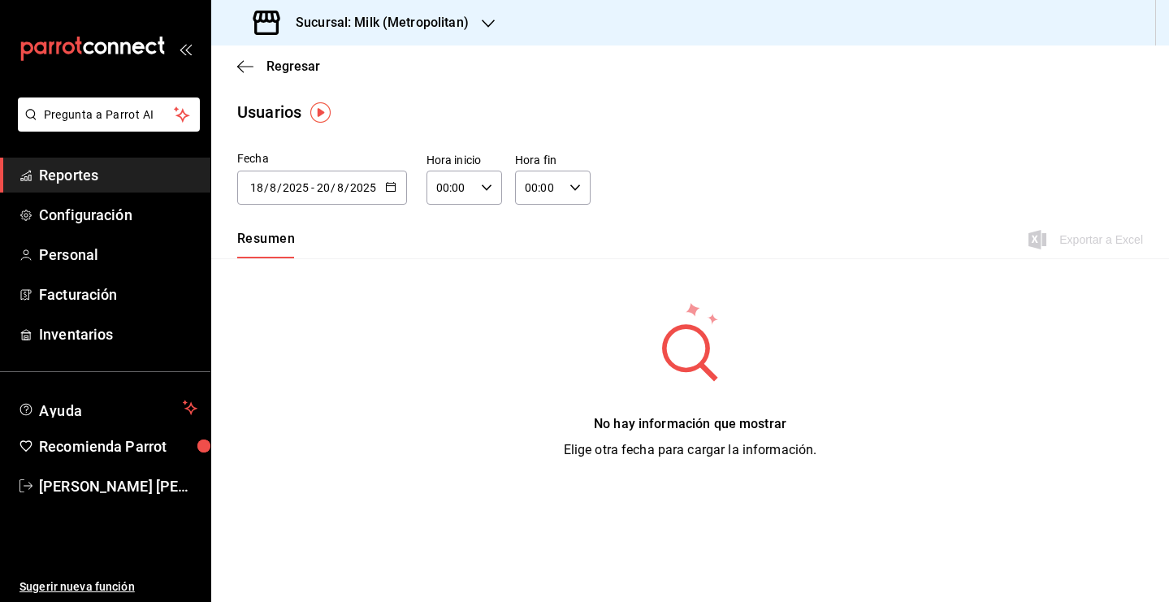
type input "[DATE]"
type input "18"
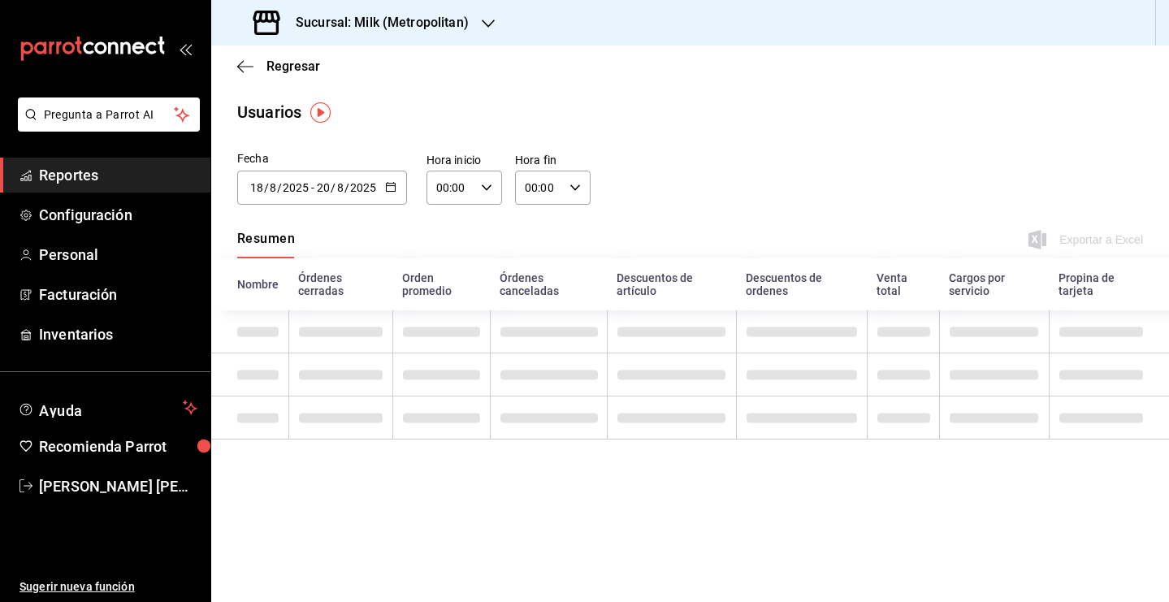
click at [487, 183] on icon "button" at bounding box center [486, 187] width 11 height 11
click at [447, 303] on span "05" at bounding box center [445, 299] width 12 height 13
type input "05:00"
click at [577, 186] on div at bounding box center [584, 301] width 1169 height 602
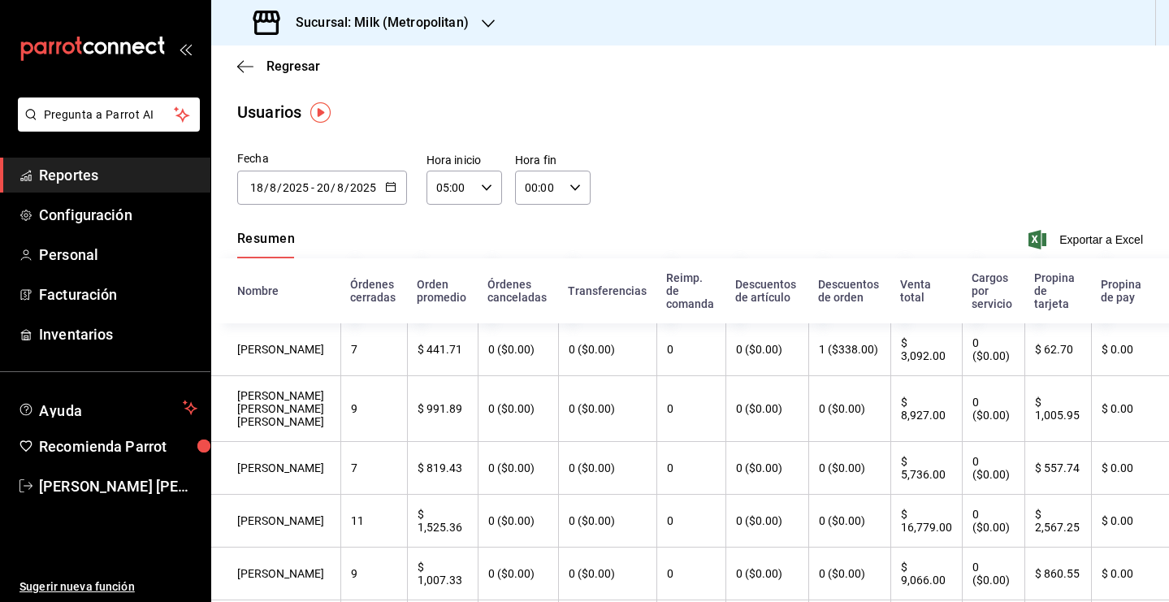
click at [577, 186] on icon "button" at bounding box center [574, 187] width 11 height 11
click at [529, 285] on span "05" at bounding box center [531, 278] width 11 height 13
type input "05:00"
click at [1058, 239] on div at bounding box center [584, 301] width 1169 height 602
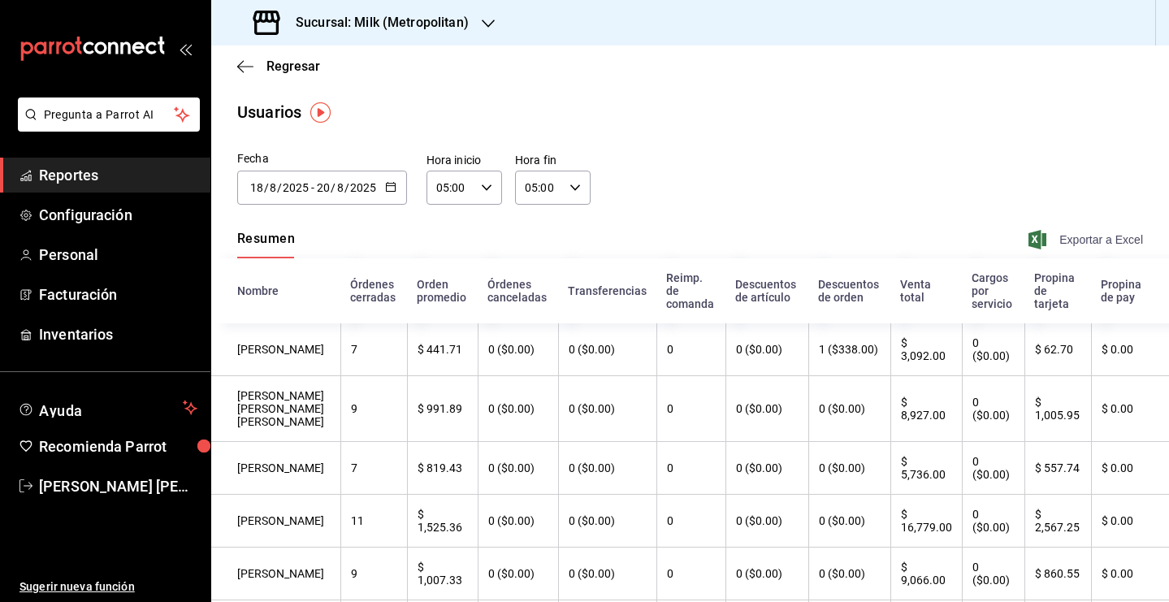
click at [1066, 240] on span "Exportar a Excel" at bounding box center [1087, 239] width 111 height 19
